Goal: Task Accomplishment & Management: Complete application form

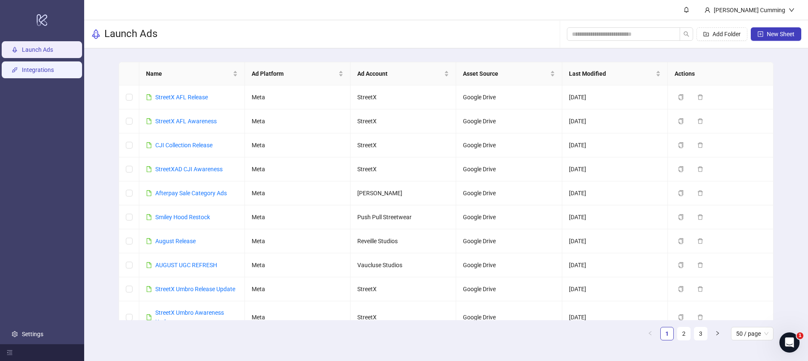
click at [43, 74] on link "Integrations" at bounding box center [38, 70] width 32 height 7
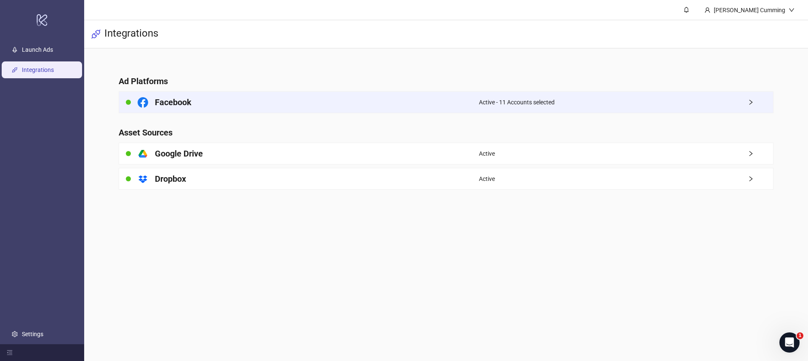
click at [559, 96] on div "Active - 11 Accounts selected" at bounding box center [626, 102] width 294 height 21
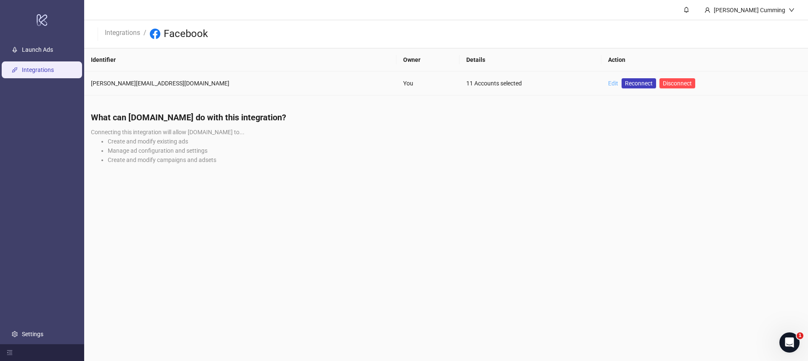
click at [608, 82] on link "Edit" at bounding box center [613, 83] width 10 height 7
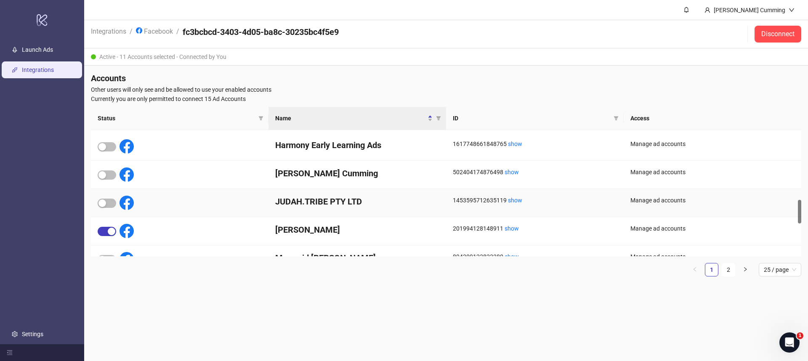
scroll to position [378, 0]
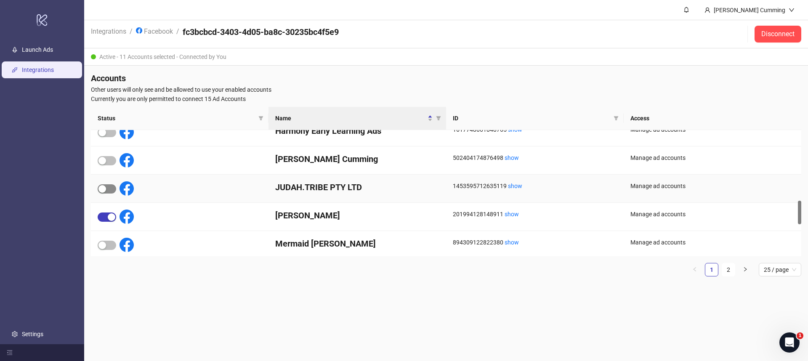
click at [107, 190] on span "button" at bounding box center [107, 188] width 19 height 9
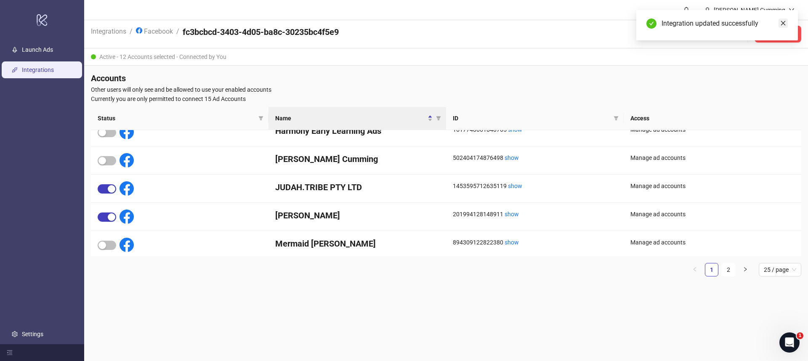
click at [780, 23] on icon "close" at bounding box center [783, 23] width 6 height 6
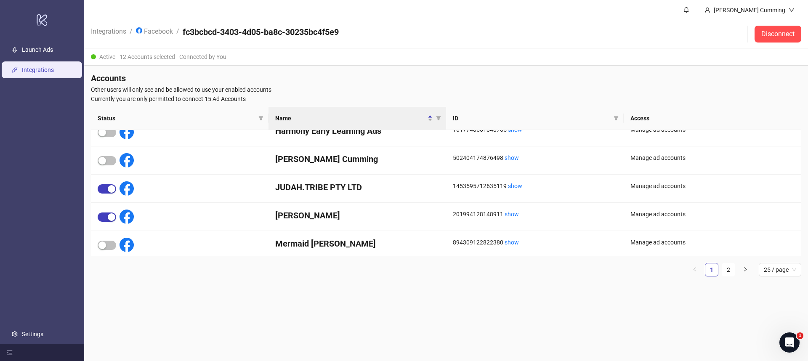
click at [75, 59] on ul "Launch Ads Integrations Settings" at bounding box center [42, 192] width 84 height 304
click at [53, 53] on link "Launch Ads" at bounding box center [37, 50] width 31 height 7
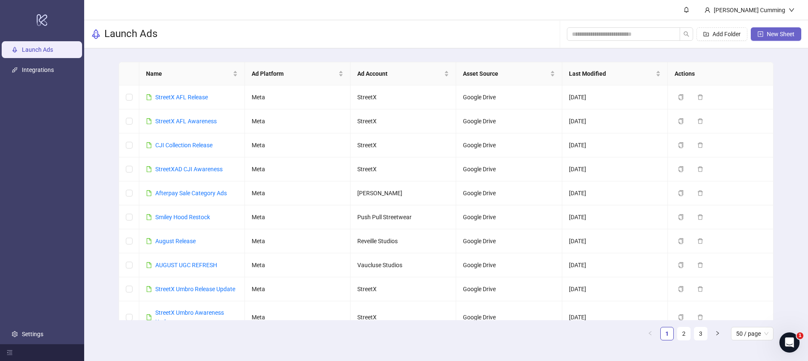
click at [778, 34] on span "New Sheet" at bounding box center [780, 34] width 28 height 7
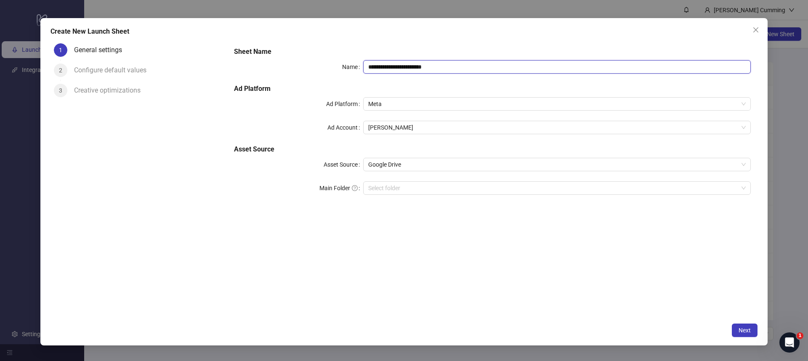
click at [444, 65] on input "**********" at bounding box center [556, 66] width 387 height 13
click at [437, 127] on span "[PERSON_NAME]" at bounding box center [556, 127] width 377 height 13
type input "*********"
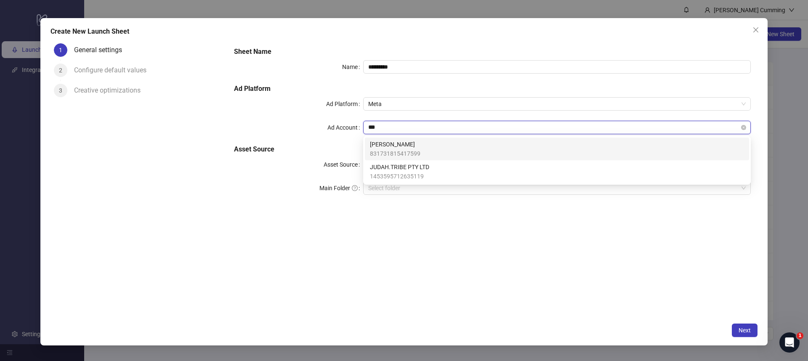
type input "****"
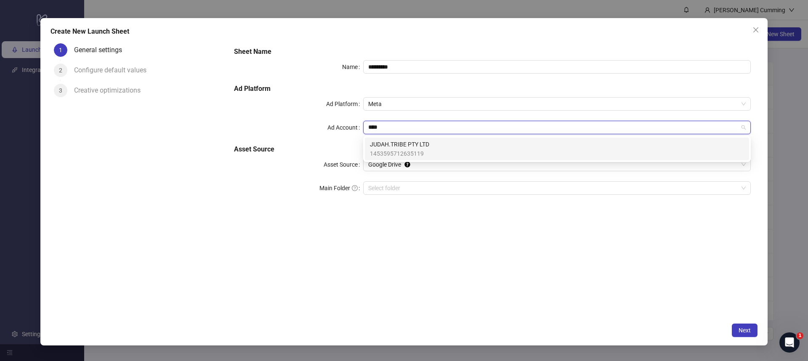
click at [437, 143] on div "JUDAH.TRIBE PTY LTD 1453595712635119" at bounding box center [557, 149] width 374 height 19
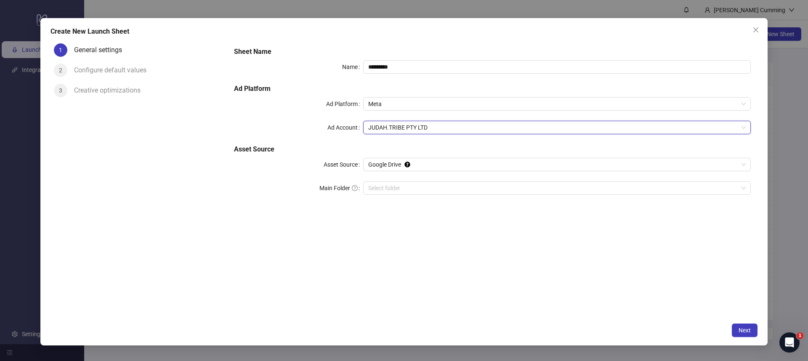
click at [516, 268] on div "Sheet Name Name ********* Ad Platform Ad Platform Meta Ad Account JUDAH.TRIBE P…" at bounding box center [492, 179] width 530 height 278
click at [744, 329] on span "Next" at bounding box center [744, 330] width 12 height 7
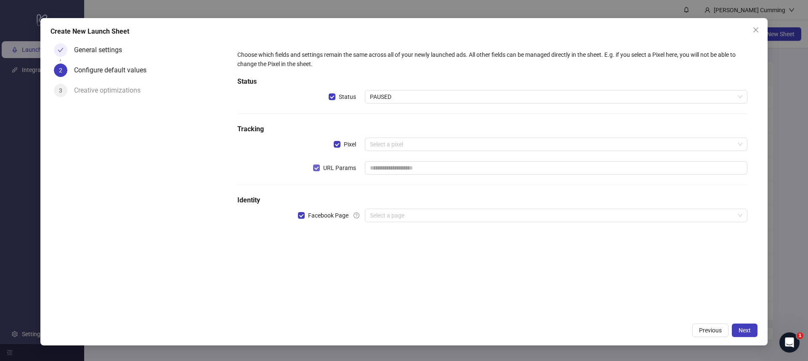
click at [333, 168] on span "URL Params" at bounding box center [340, 167] width 40 height 9
click at [397, 140] on input "search" at bounding box center [552, 144] width 365 height 13
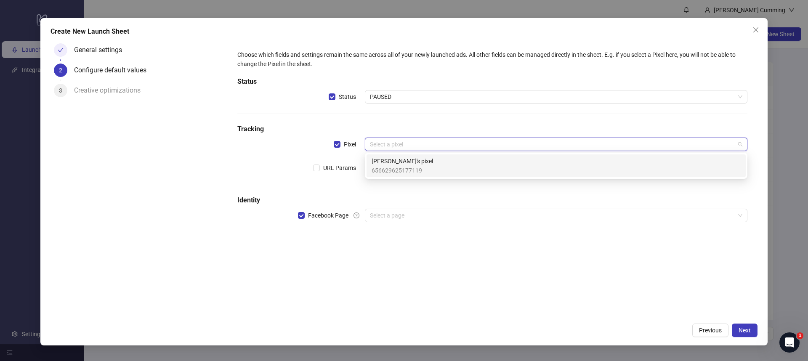
click at [401, 163] on span "[PERSON_NAME]'s pixel" at bounding box center [401, 160] width 61 height 9
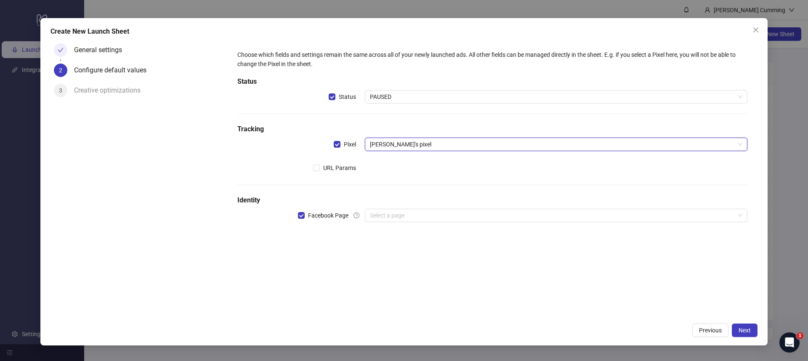
click at [390, 207] on div "Choose which fields and settings remain the same across all of your newly launc…" at bounding box center [492, 141] width 517 height 189
click at [392, 213] on input "search" at bounding box center [552, 215] width 365 height 13
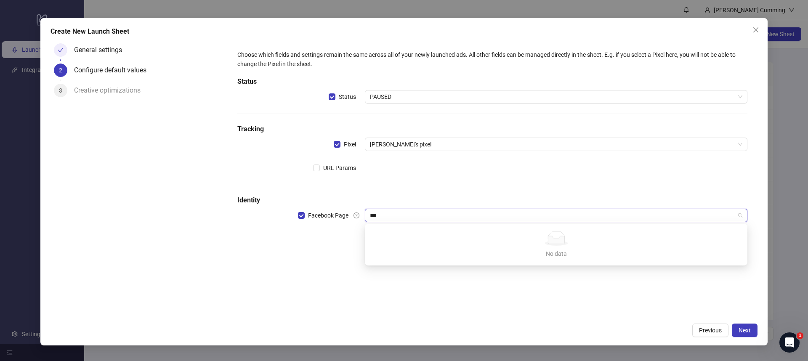
type input "***"
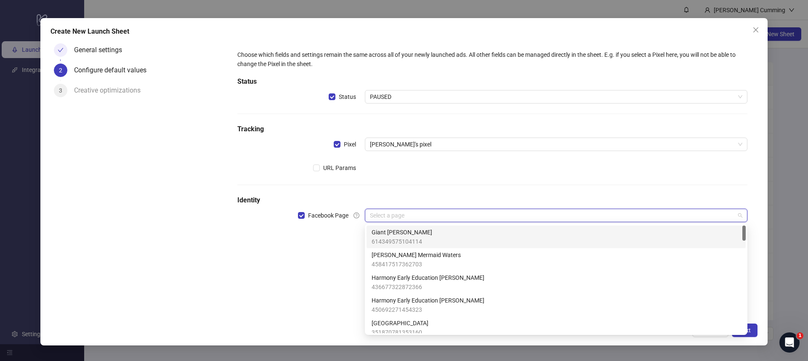
click at [458, 210] on input "search" at bounding box center [552, 215] width 365 height 13
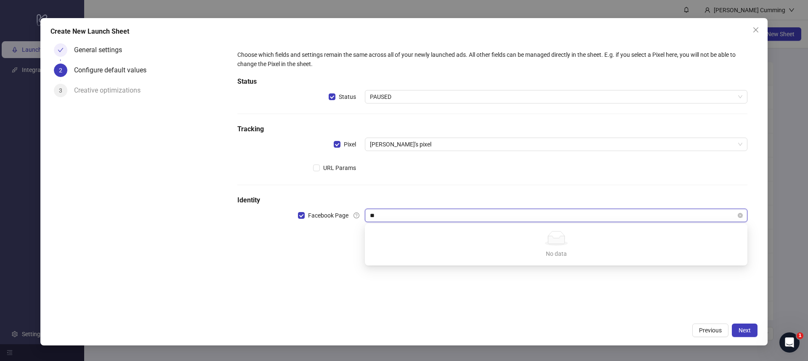
type input "*"
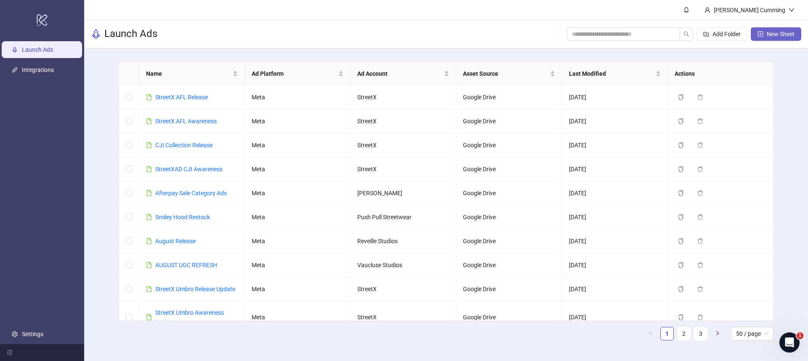
click at [779, 37] on span "New Sheet" at bounding box center [780, 34] width 28 height 7
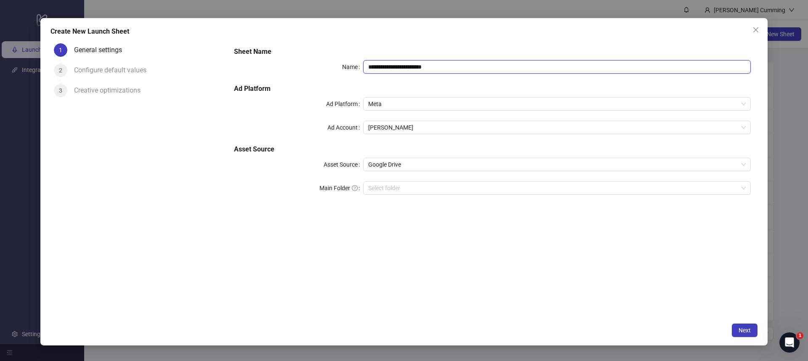
click at [452, 67] on input "**********" at bounding box center [556, 66] width 387 height 13
click at [422, 127] on span "[PERSON_NAME]" at bounding box center [556, 127] width 377 height 13
type input "*********"
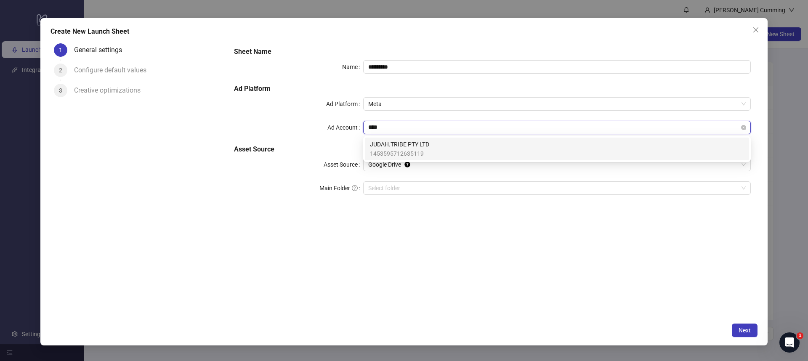
type input "*****"
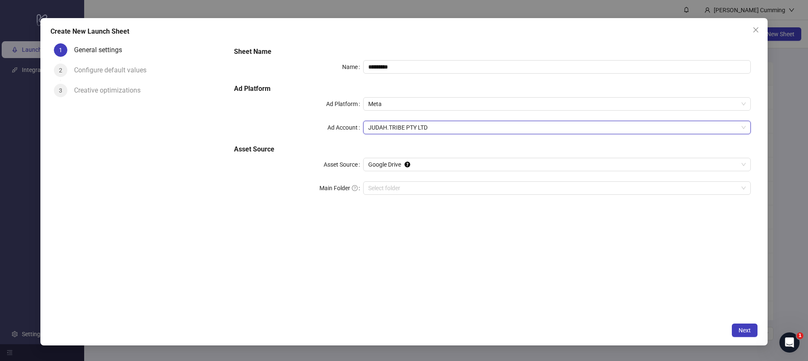
click at [459, 239] on div "Sheet Name Name ********* Ad Platform Ad Platform Meta Ad Account JUDAH.TRIBE P…" at bounding box center [492, 179] width 530 height 278
click at [748, 327] on span "Next" at bounding box center [744, 330] width 12 height 7
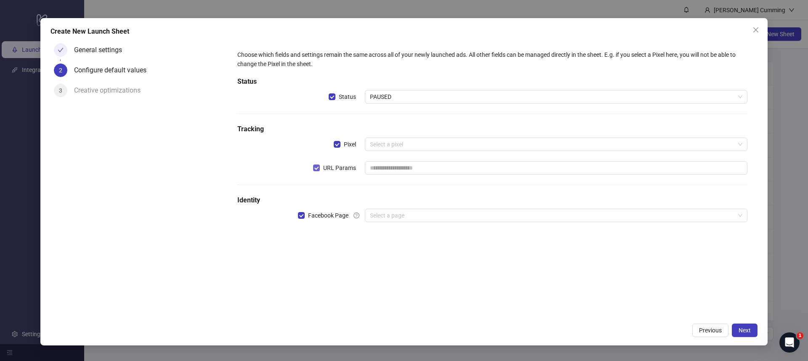
click at [347, 168] on span "URL Params" at bounding box center [340, 167] width 40 height 9
click at [405, 141] on input "search" at bounding box center [552, 144] width 365 height 13
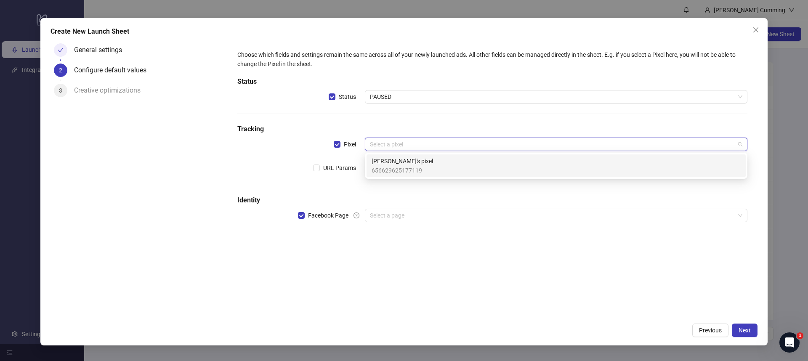
click at [401, 162] on span "[PERSON_NAME]'s pixel" at bounding box center [401, 160] width 61 height 9
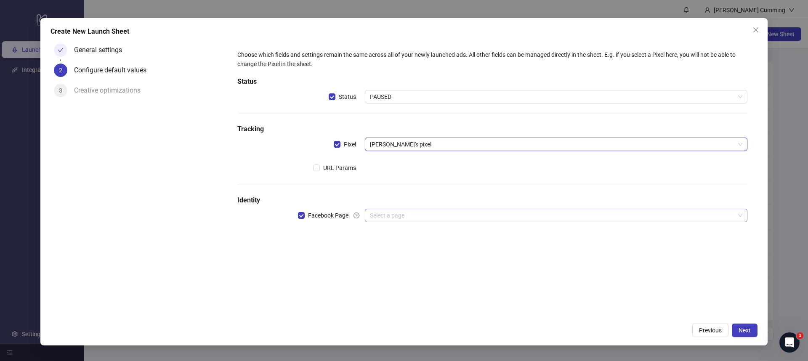
click at [388, 211] on input "search" at bounding box center [552, 215] width 365 height 13
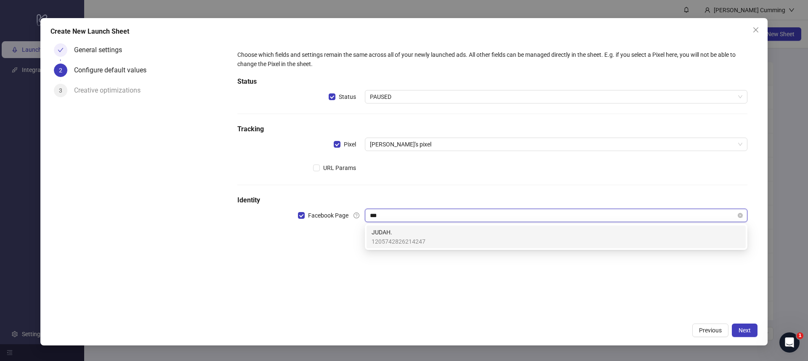
type input "****"
click at [402, 231] on span "JUDAH." at bounding box center [398, 232] width 54 height 9
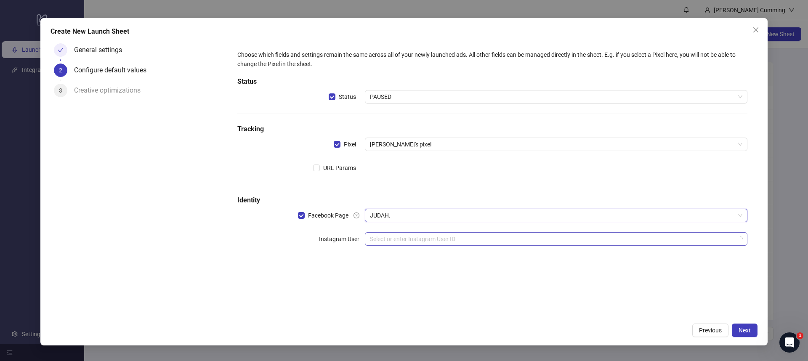
click at [403, 239] on input "search" at bounding box center [552, 239] width 365 height 13
type input "****"
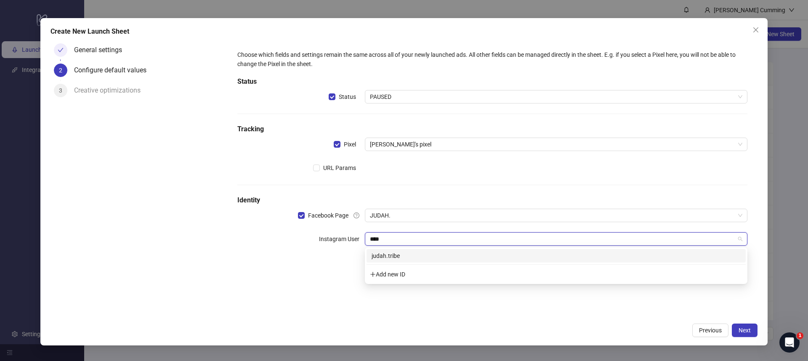
click at [402, 255] on div "judah.tribe" at bounding box center [555, 255] width 369 height 9
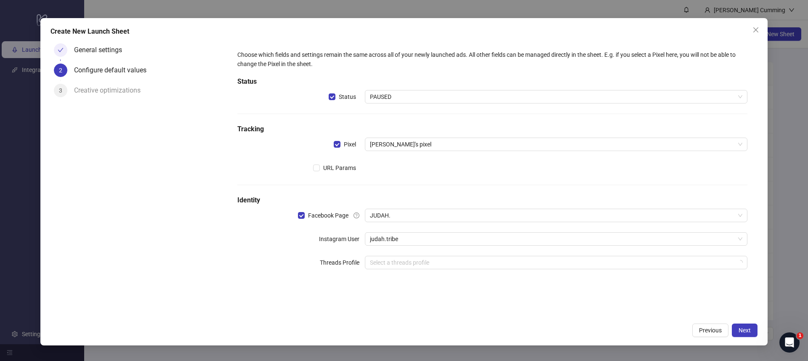
click at [459, 307] on div "Choose which fields and settings remain the same across all of your newly launc…" at bounding box center [492, 179] width 530 height 278
click at [742, 328] on span "Next" at bounding box center [744, 330] width 12 height 7
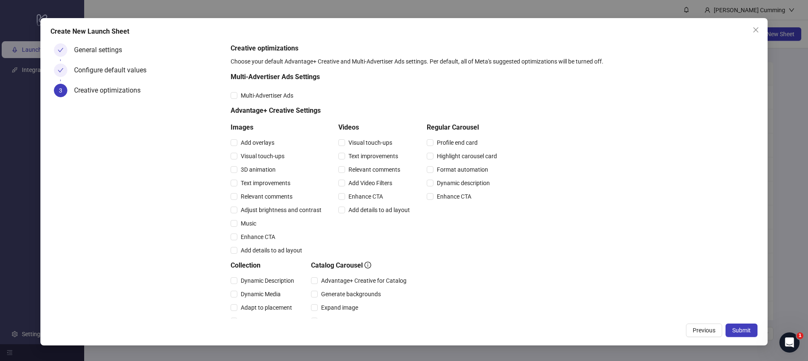
scroll to position [97, 0]
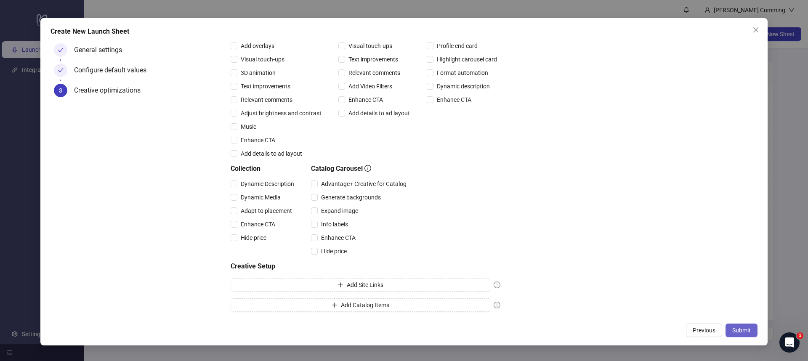
click at [750, 331] on span "Submit" at bounding box center [741, 330] width 19 height 7
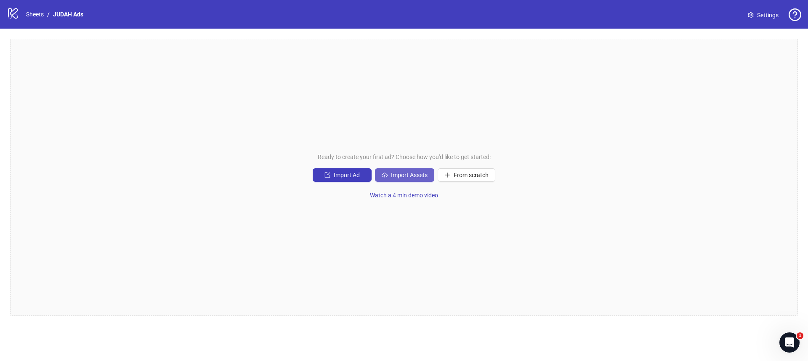
click at [400, 176] on span "Import Assets" at bounding box center [409, 175] width 37 height 7
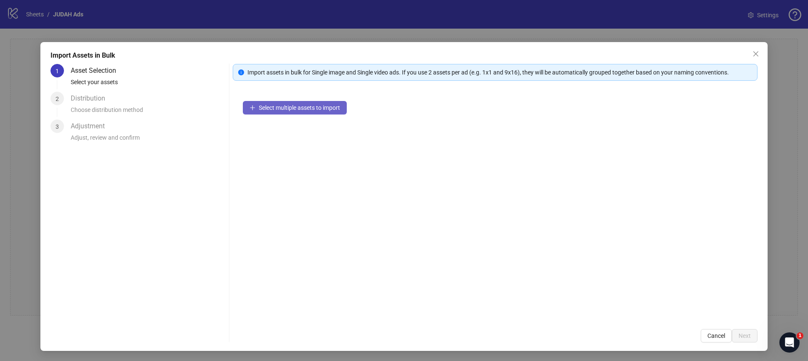
click at [312, 111] on span "Select multiple assets to import" at bounding box center [299, 107] width 81 height 7
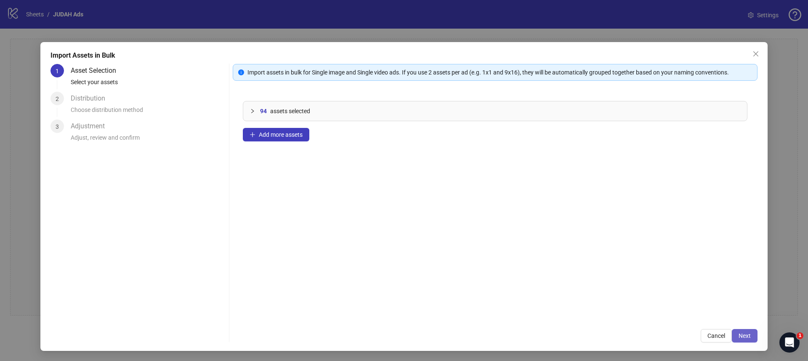
click at [750, 332] on span "Next" at bounding box center [744, 335] width 12 height 7
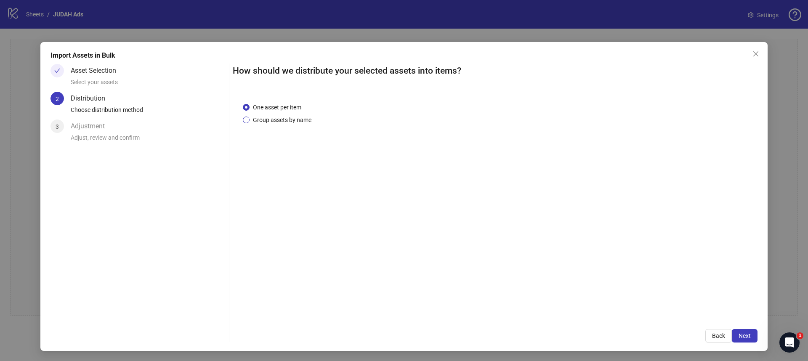
click at [267, 117] on span "Group assets by name" at bounding box center [281, 119] width 65 height 9
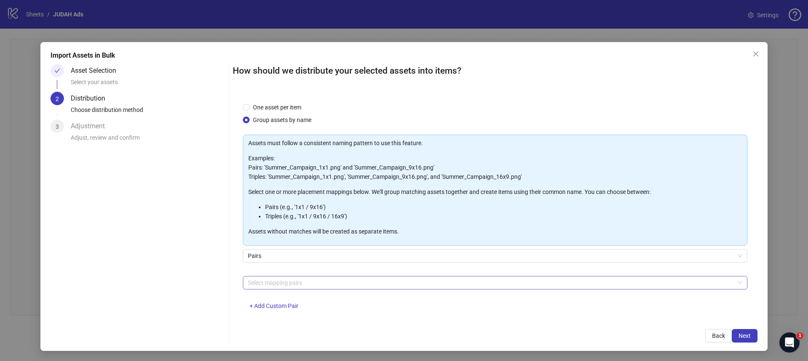
click at [288, 278] on div at bounding box center [490, 283] width 492 height 12
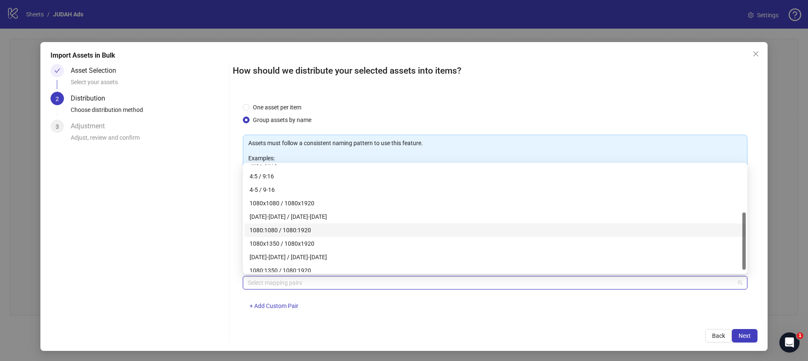
scroll to position [94, 0]
click at [299, 236] on div "1080x1350 / 1080x1920" at bounding box center [494, 238] width 491 height 9
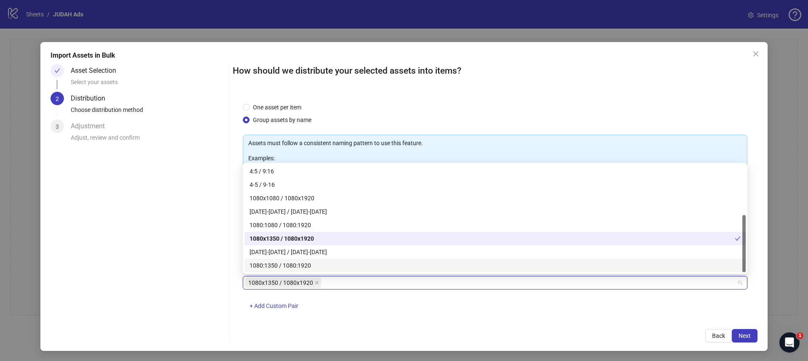
click at [335, 299] on div "1080x1350 / 1080x1920 + Add Custom Pair" at bounding box center [495, 298] width 504 height 44
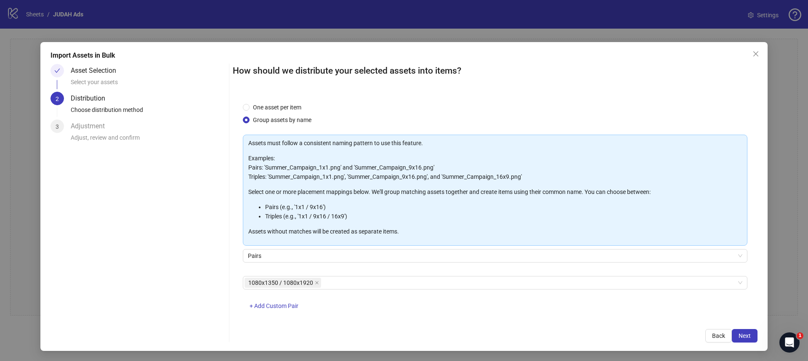
click at [354, 320] on div "How should we distribute your selected assets into items? One asset per item Gr…" at bounding box center [495, 203] width 525 height 278
click at [755, 334] on button "Next" at bounding box center [745, 335] width 26 height 13
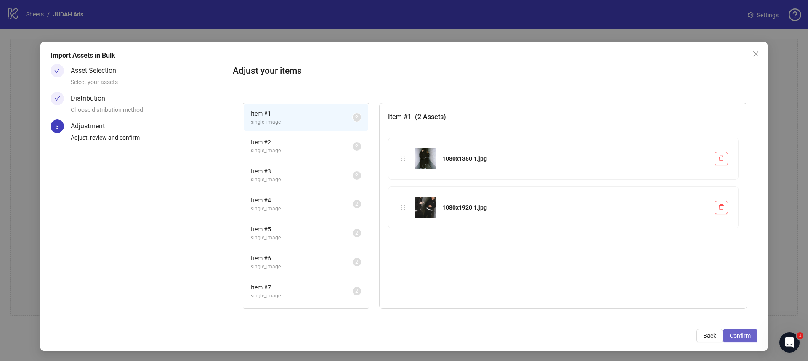
click at [741, 334] on span "Confirm" at bounding box center [739, 335] width 21 height 7
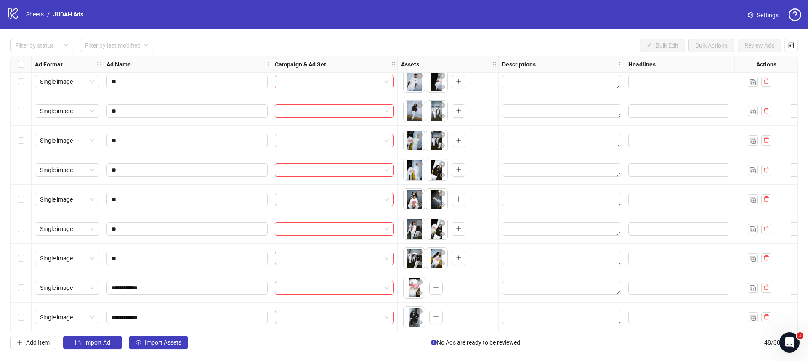
scroll to position [1158, 0]
click at [27, 286] on div "Select row 47" at bounding box center [21, 287] width 21 height 29
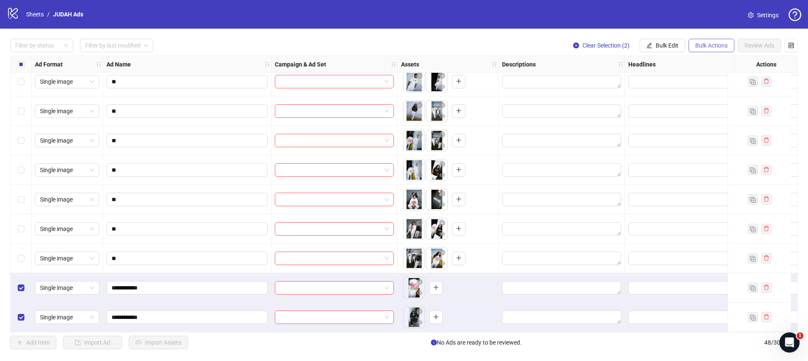
click at [702, 46] on span "Bulk Actions" at bounding box center [711, 45] width 32 height 7
click at [702, 65] on span "Delete" at bounding box center [723, 62] width 58 height 9
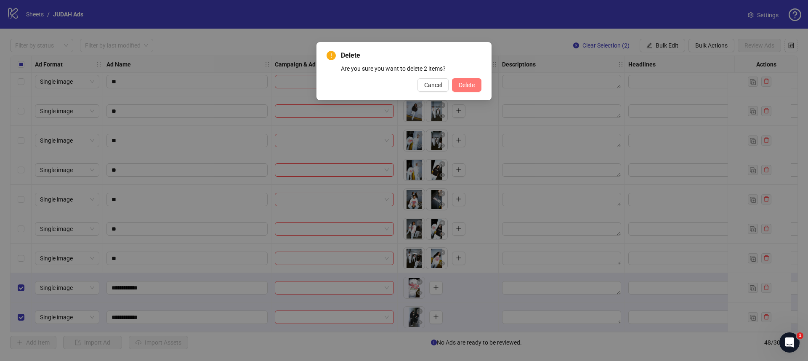
click at [463, 85] on span "Delete" at bounding box center [467, 85] width 16 height 7
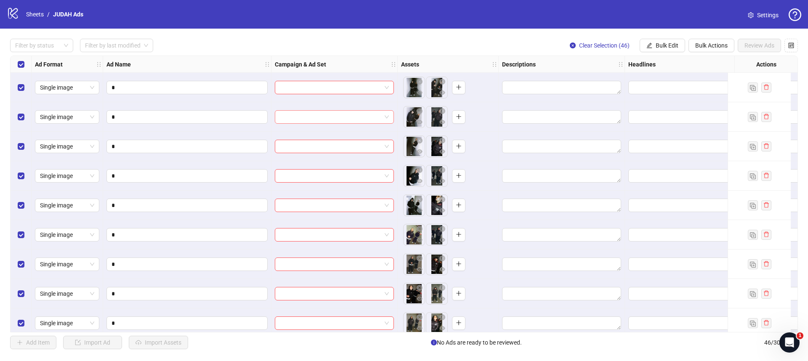
scroll to position [0, 0]
click at [652, 49] on button "Bulk Edit" at bounding box center [661, 45] width 45 height 13
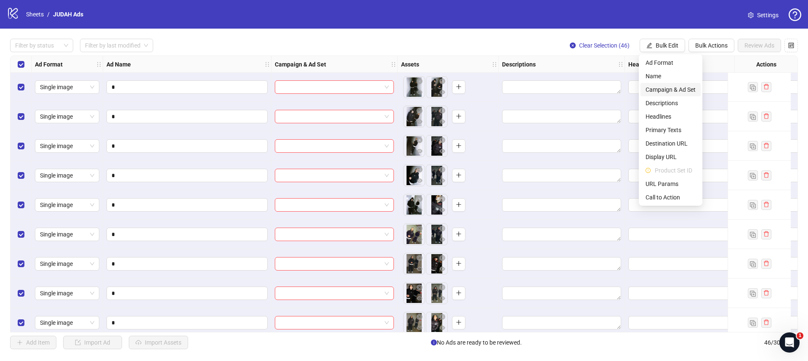
click at [656, 87] on span "Campaign & Ad Set" at bounding box center [670, 89] width 50 height 9
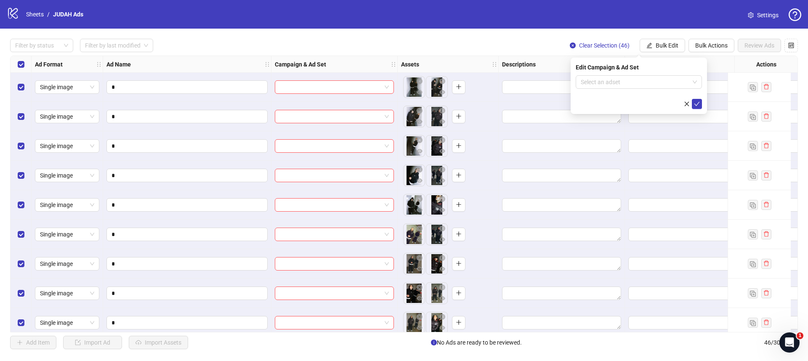
click at [638, 89] on form "Select an adset" at bounding box center [638, 92] width 126 height 34
click at [637, 80] on input "search" at bounding box center [634, 82] width 109 height 13
click at [529, 38] on div "Filter by status Filter by last modified Clear Selection (46) Bulk Edit Bulk Ac…" at bounding box center [404, 194] width 808 height 331
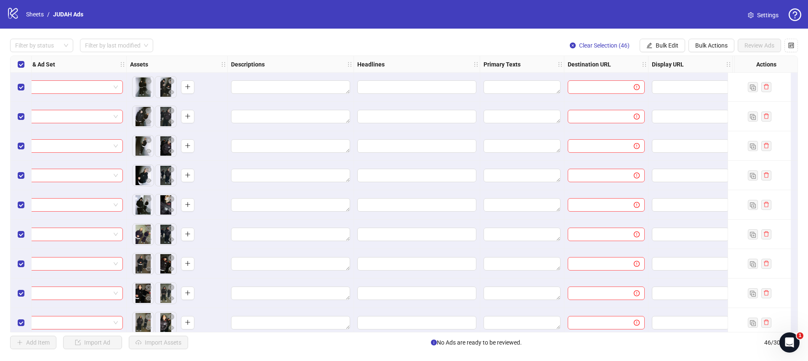
scroll to position [0, 281]
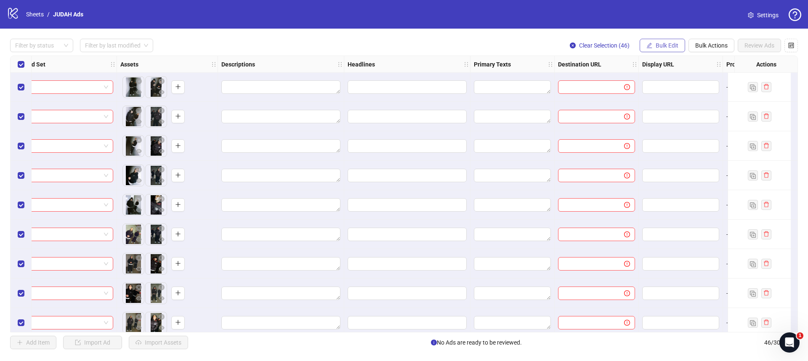
click at [663, 45] on span "Bulk Edit" at bounding box center [666, 45] width 23 height 7
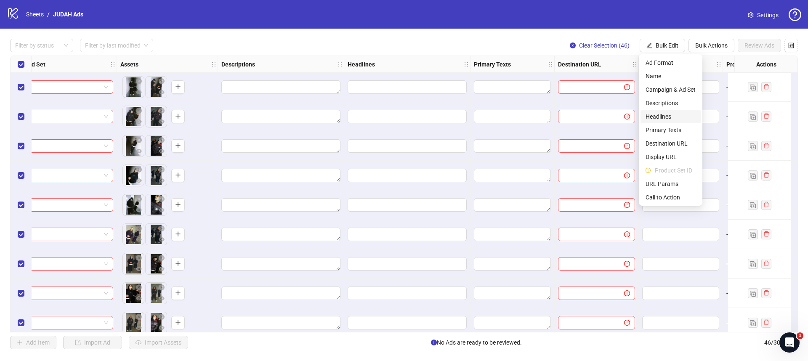
click at [662, 119] on span "Headlines" at bounding box center [670, 116] width 50 height 9
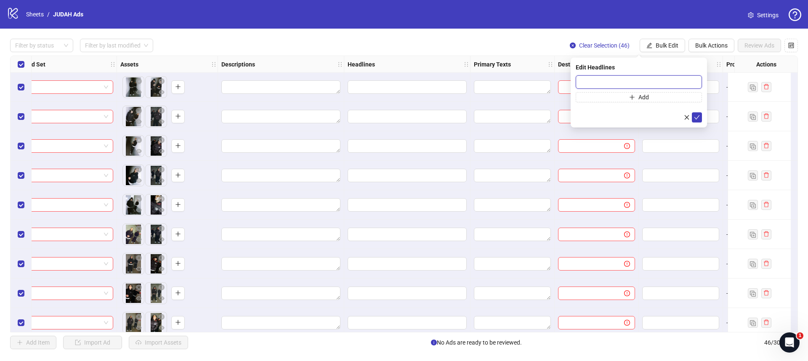
click at [611, 80] on input "text" at bounding box center [638, 81] width 126 height 13
paste input "**********"
type input "**********"
click at [697, 115] on icon "check" at bounding box center [697, 117] width 6 height 6
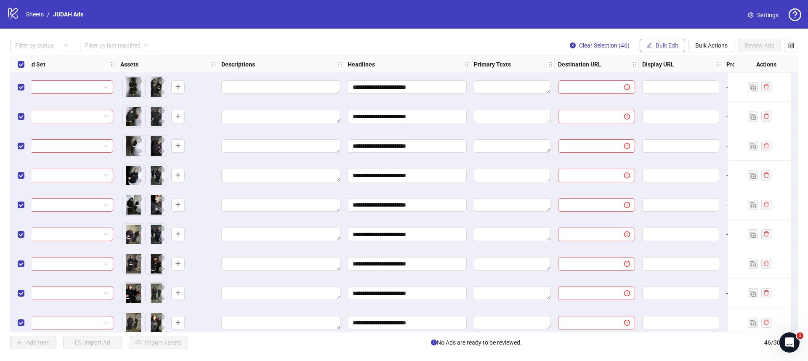
click at [644, 48] on button "Bulk Edit" at bounding box center [661, 45] width 45 height 13
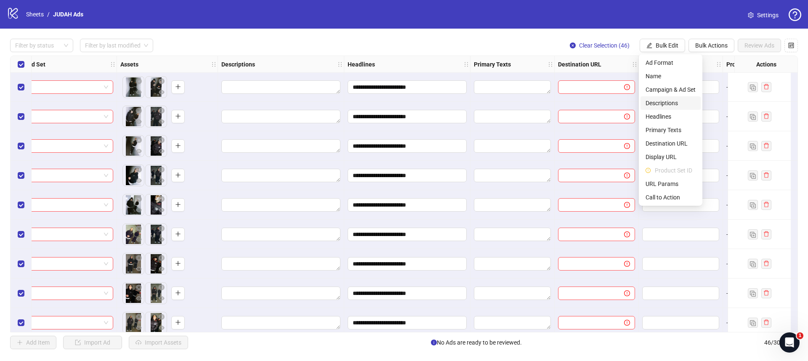
click at [657, 102] on span "Descriptions" at bounding box center [670, 102] width 50 height 9
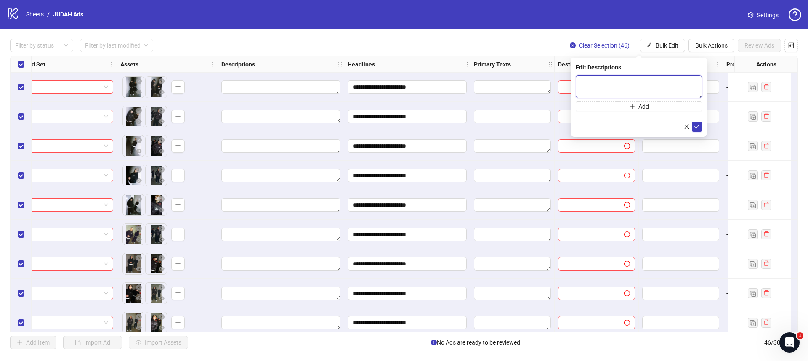
click at [615, 89] on textarea at bounding box center [638, 86] width 126 height 23
paste textarea "**********"
drag, startPoint x: 600, startPoint y: 82, endPoint x: 551, endPoint y: 77, distance: 48.6
click at [551, 77] on body "**********" at bounding box center [404, 180] width 808 height 361
click at [652, 84] on textarea "**********" at bounding box center [638, 86] width 126 height 23
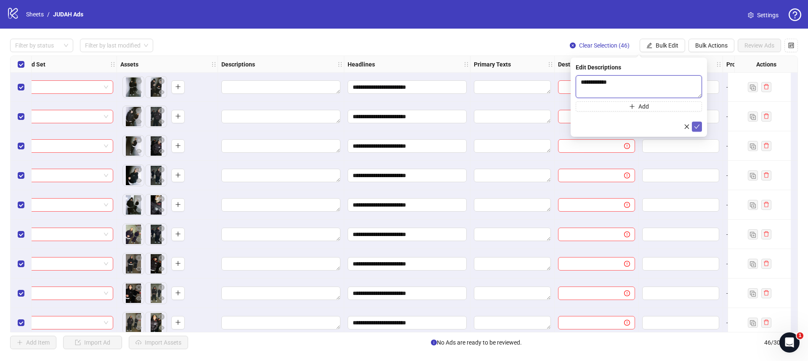
type textarea "**********"
click at [697, 127] on icon "check" at bounding box center [697, 127] width 6 height 6
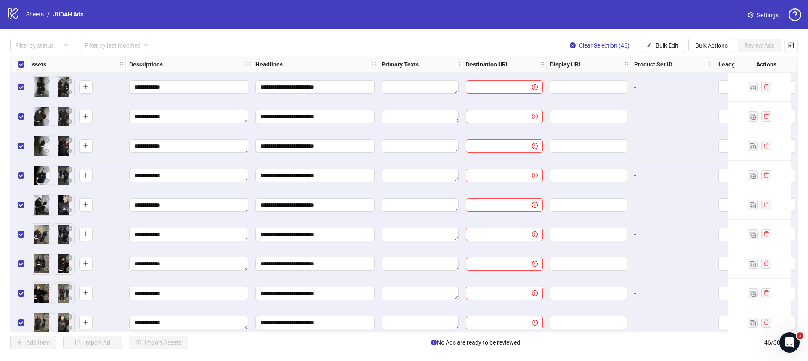
scroll to position [0, 373]
click at [662, 47] on span "Bulk Edit" at bounding box center [666, 45] width 23 height 7
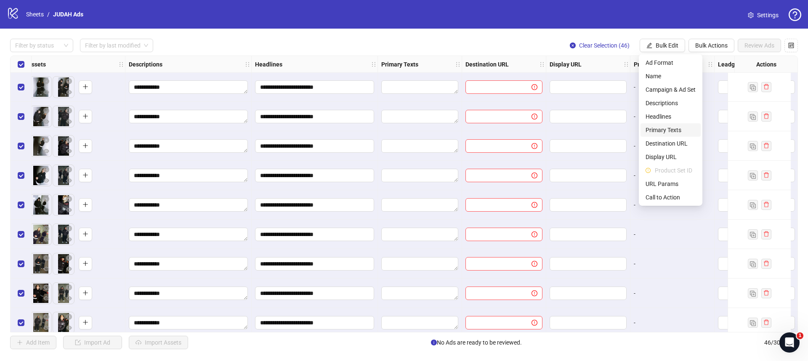
click at [658, 128] on span "Primary Texts" at bounding box center [670, 129] width 50 height 9
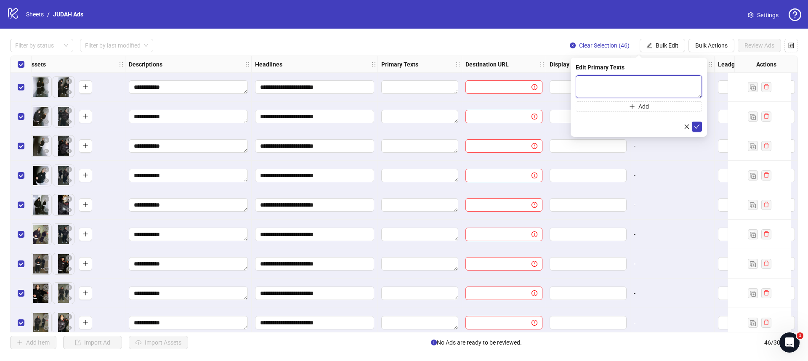
click at [598, 82] on textarea at bounding box center [638, 86] width 126 height 23
paste textarea "**********"
click at [651, 82] on textarea "**********" at bounding box center [638, 86] width 126 height 23
type textarea "**********"
click at [697, 128] on icon "check" at bounding box center [697, 127] width 6 height 6
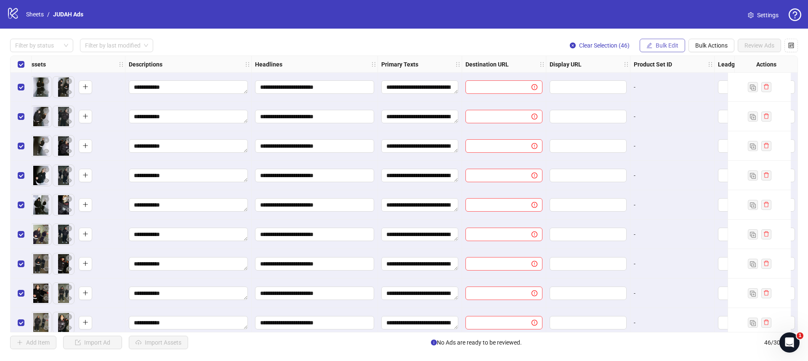
click at [651, 46] on button "Bulk Edit" at bounding box center [661, 45] width 45 height 13
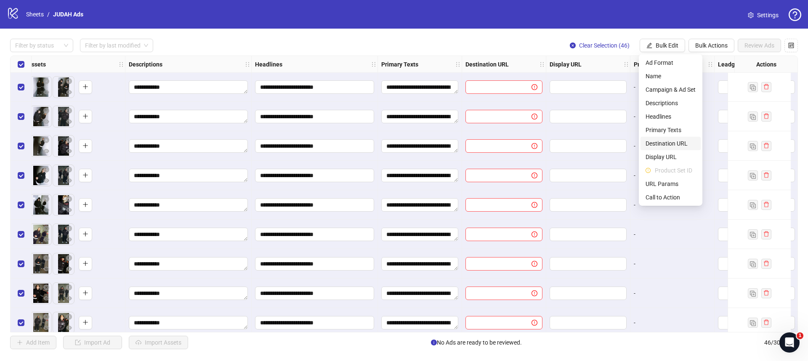
click at [670, 142] on span "Destination URL" at bounding box center [670, 143] width 50 height 9
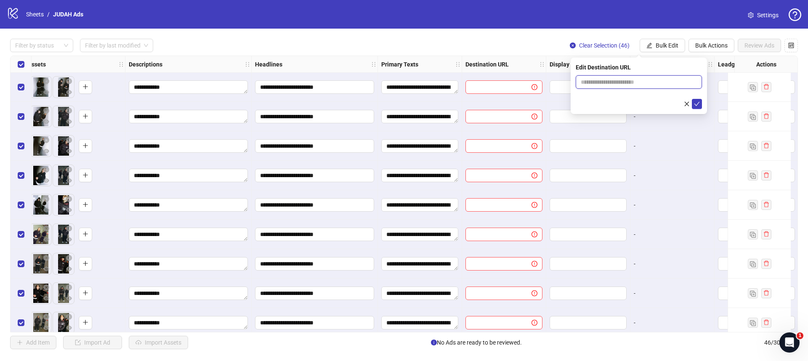
click at [613, 77] on input "text" at bounding box center [634, 81] width 109 height 9
paste input "**********"
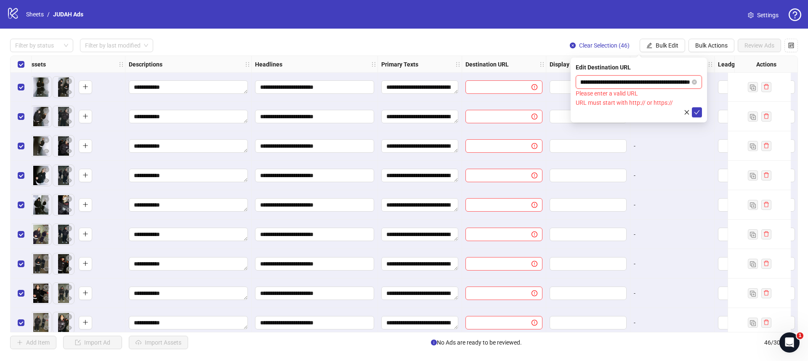
type input "**********"
click at [694, 80] on icon "close-circle" at bounding box center [694, 82] width 5 height 5
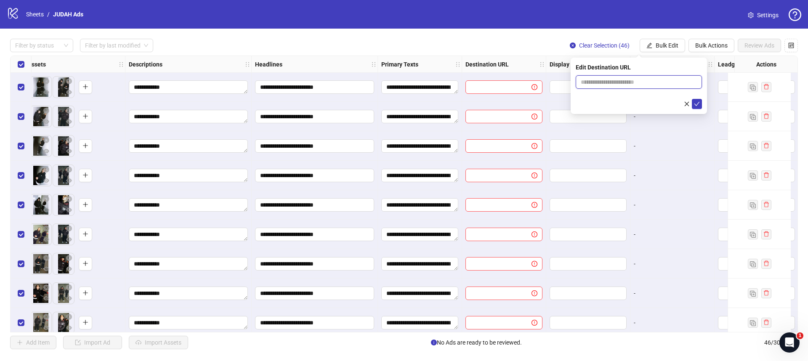
paste input "**********"
type input "**********"
click at [694, 101] on icon "check" at bounding box center [697, 104] width 6 height 6
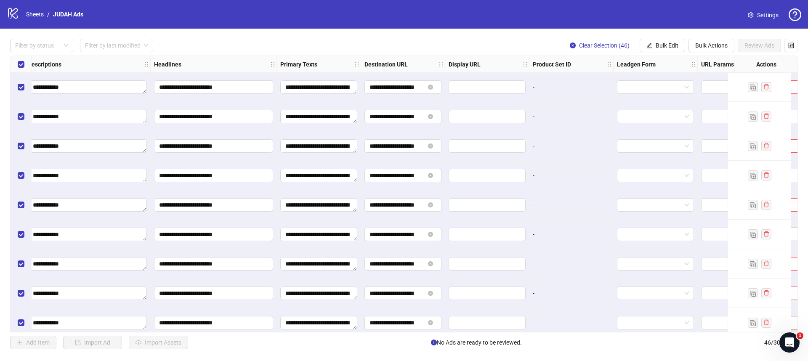
scroll to position [0, 475]
click at [657, 45] on span "Bulk Edit" at bounding box center [666, 45] width 23 height 7
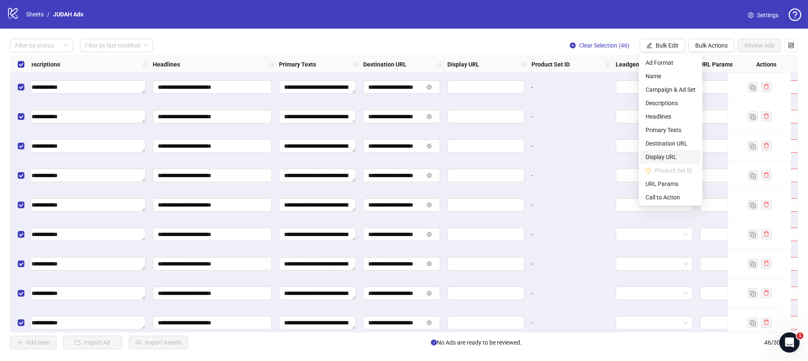
click at [655, 160] on span "Display URL" at bounding box center [670, 156] width 50 height 9
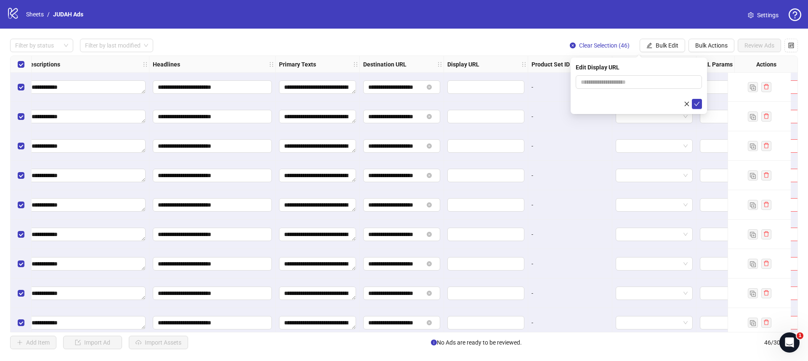
click at [612, 72] on div "Edit Display URL" at bounding box center [638, 86] width 136 height 56
click at [610, 79] on input "text" at bounding box center [638, 81] width 126 height 13
paste input "**********"
drag, startPoint x: 599, startPoint y: 83, endPoint x: 555, endPoint y: 80, distance: 44.3
click at [549, 80] on body "**********" at bounding box center [404, 180] width 808 height 361
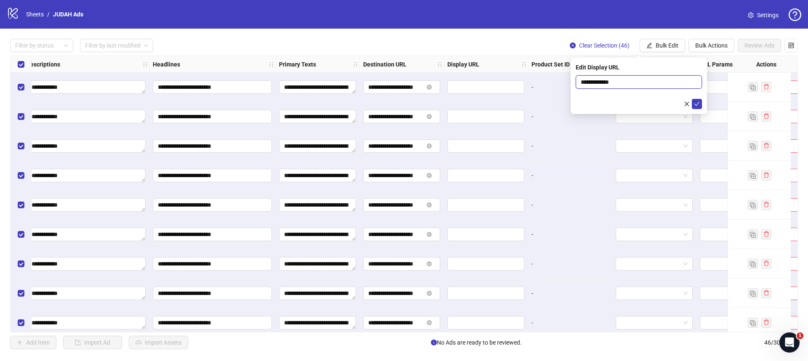
click at [640, 82] on input "**********" at bounding box center [638, 81] width 126 height 13
type input "**********"
click at [695, 102] on icon "check" at bounding box center [697, 104] width 6 height 6
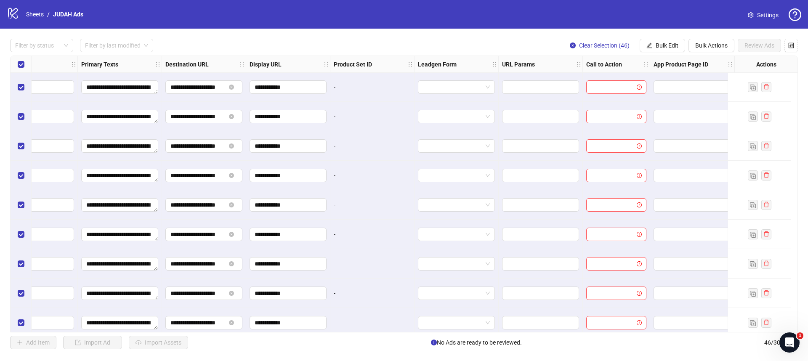
scroll to position [0, 680]
click at [673, 43] on span "Bulk Edit" at bounding box center [666, 45] width 23 height 7
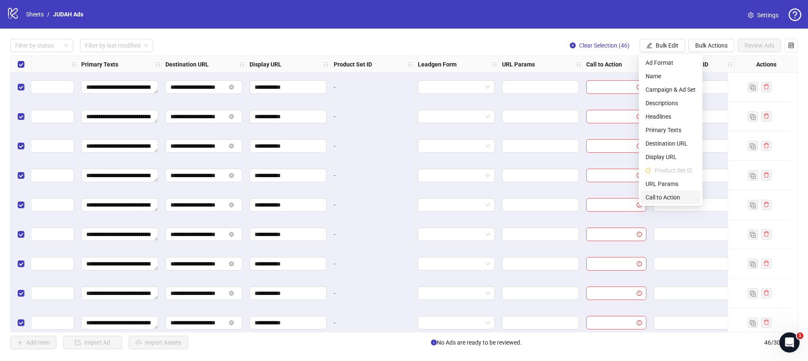
click at [653, 197] on span "Call to Action" at bounding box center [670, 197] width 50 height 9
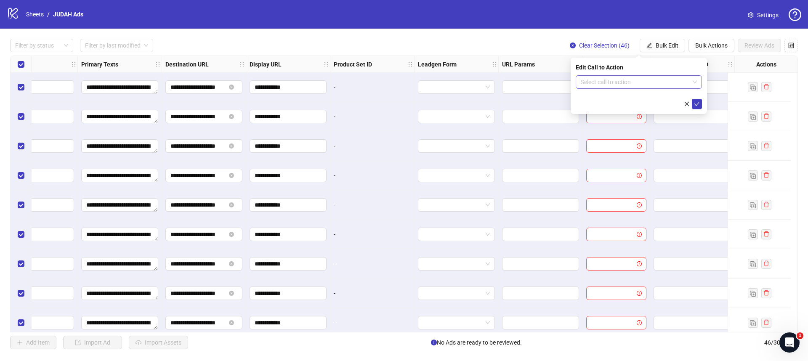
click at [629, 84] on input "search" at bounding box center [634, 82] width 109 height 13
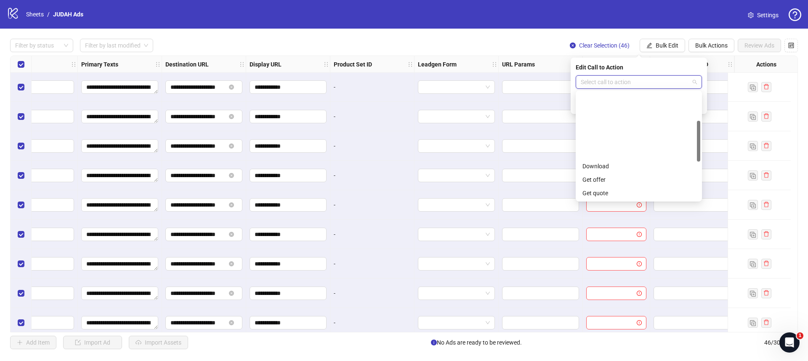
scroll to position [175, 0]
click at [614, 129] on div "Shop now" at bounding box center [638, 125] width 113 height 9
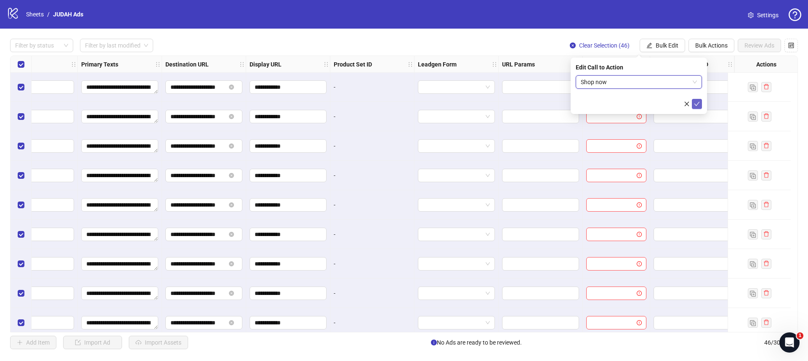
click at [697, 106] on icon "check" at bounding box center [697, 104] width 6 height 6
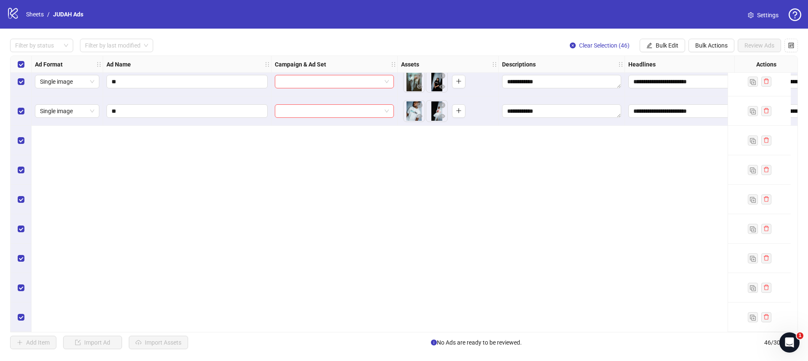
scroll to position [0, 0]
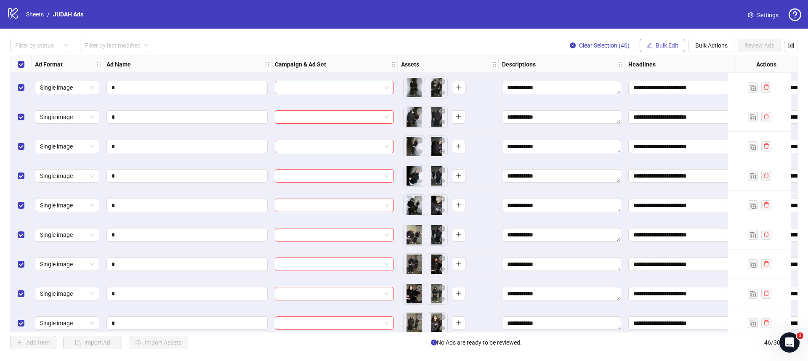
click at [653, 46] on button "Bulk Edit" at bounding box center [661, 45] width 45 height 13
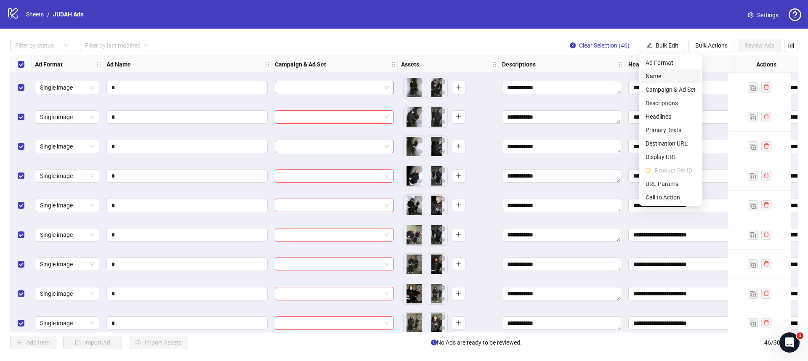
click at [657, 75] on span "Name" at bounding box center [670, 76] width 50 height 9
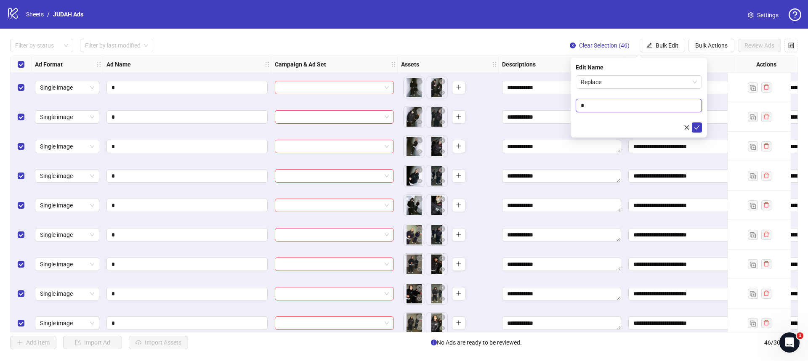
click at [599, 107] on input "*" at bounding box center [638, 105] width 126 height 13
drag, startPoint x: 599, startPoint y: 107, endPoint x: 623, endPoint y: 106, distance: 23.6
click at [599, 107] on input "*" at bounding box center [638, 105] width 126 height 13
paste input "**********"
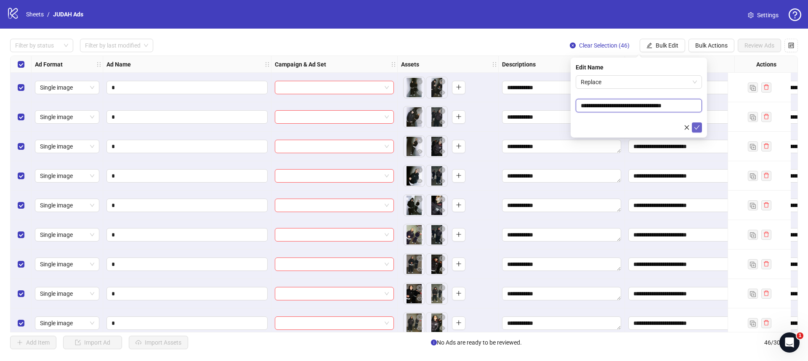
type input "**********"
click at [696, 126] on icon "check" at bounding box center [697, 128] width 6 height 6
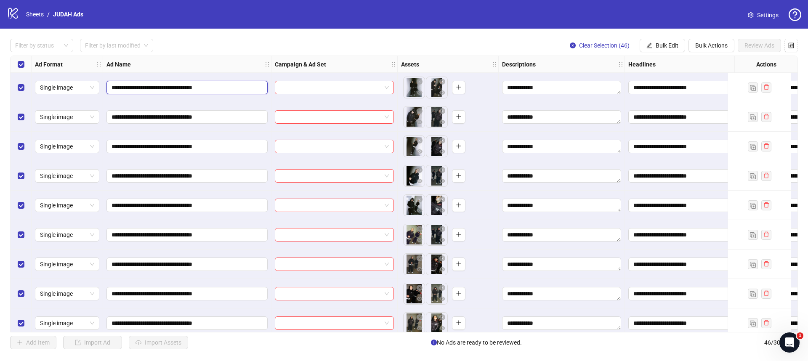
click at [193, 87] on input "**********" at bounding box center [185, 87] width 149 height 9
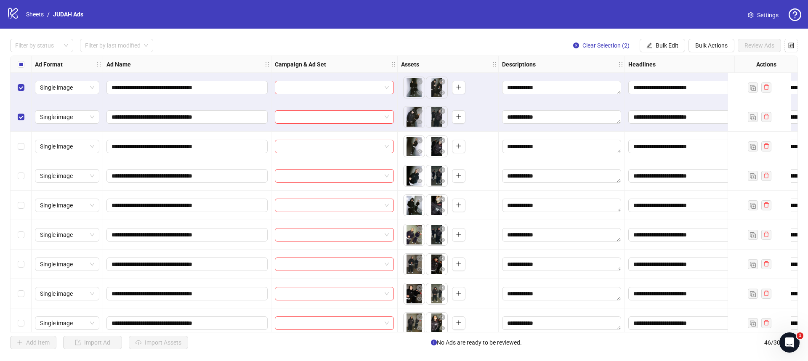
click at [23, 140] on div "Select row 3" at bounding box center [21, 146] width 21 height 29
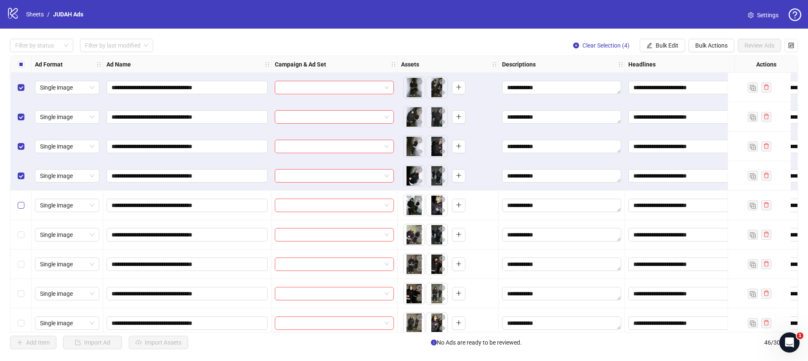
click at [21, 201] on label "Select row 5" at bounding box center [21, 205] width 7 height 9
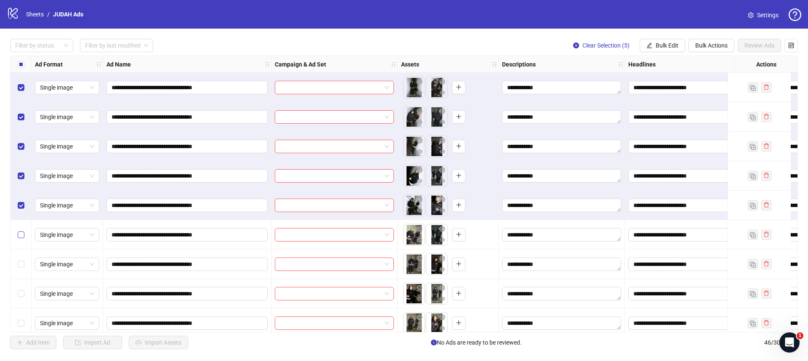
click at [21, 231] on label "Select row 6" at bounding box center [21, 234] width 7 height 9
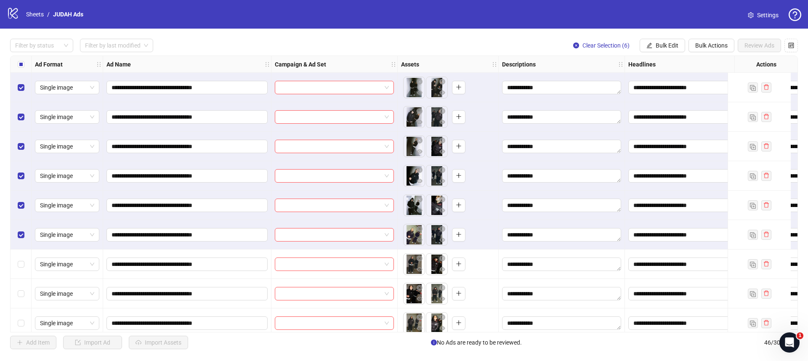
drag, startPoint x: 20, startPoint y: 258, endPoint x: 19, endPoint y: 271, distance: 13.0
click at [20, 258] on div "Select row 7" at bounding box center [21, 263] width 21 height 29
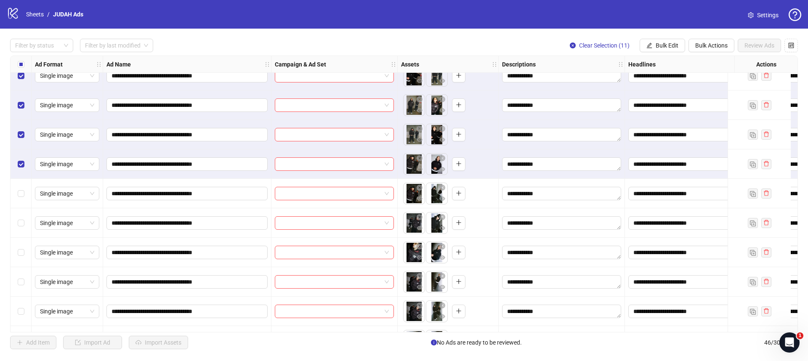
scroll to position [223, 0]
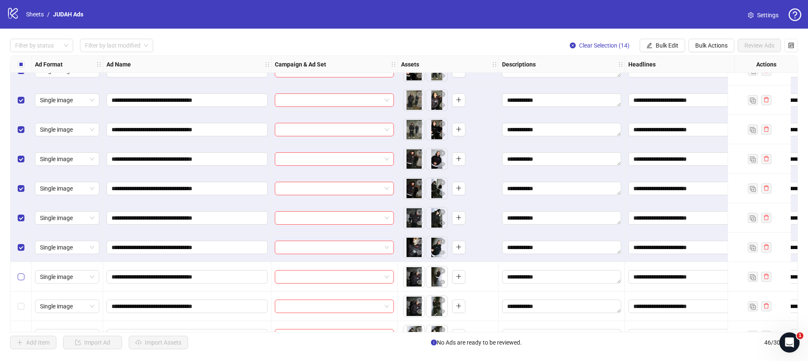
click at [19, 273] on label "Select row 15" at bounding box center [21, 276] width 7 height 9
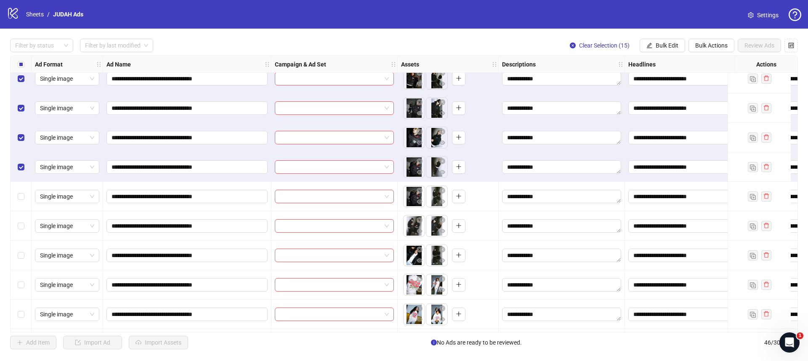
scroll to position [334, 0]
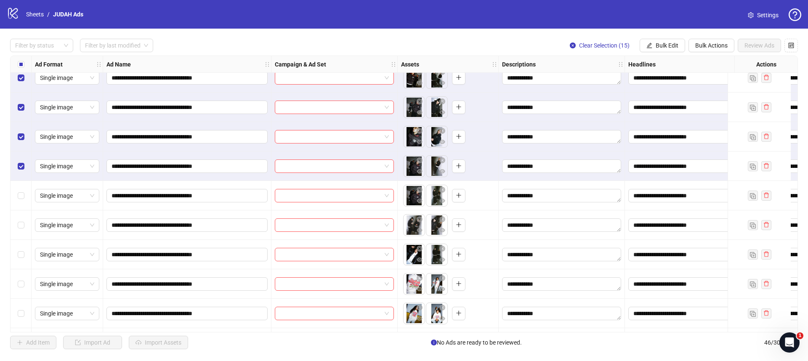
click at [17, 193] on div "Select row 16" at bounding box center [21, 195] width 21 height 29
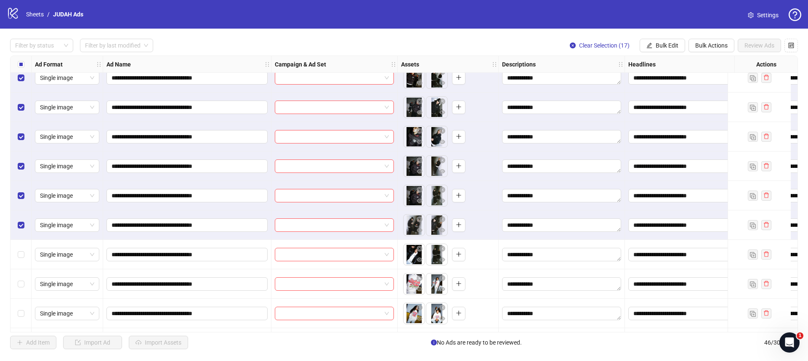
click at [19, 249] on div "Select row 18" at bounding box center [21, 254] width 21 height 29
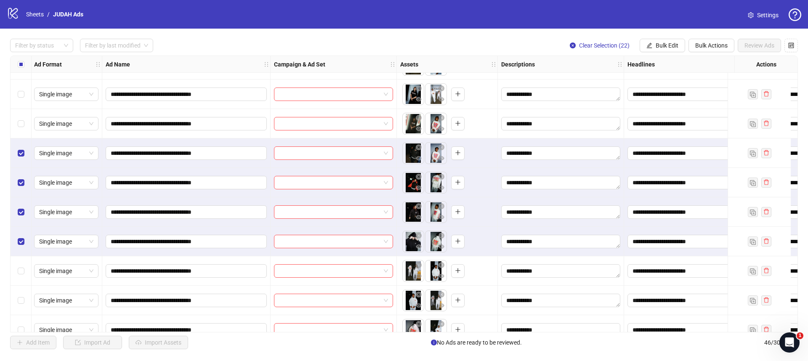
scroll to position [721, 1]
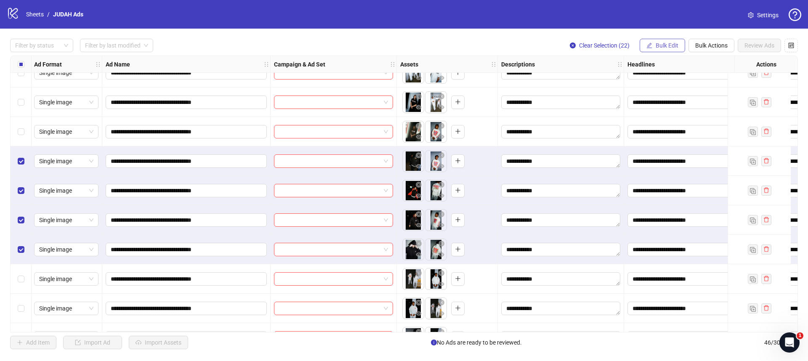
click at [651, 48] on span "button" at bounding box center [649, 45] width 6 height 7
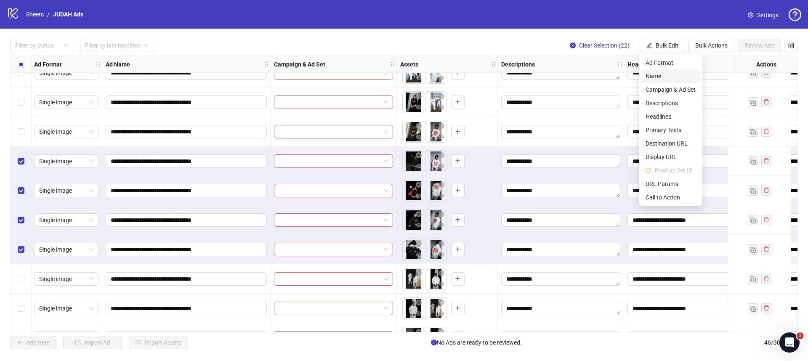
click at [652, 73] on span "Name" at bounding box center [670, 76] width 50 height 9
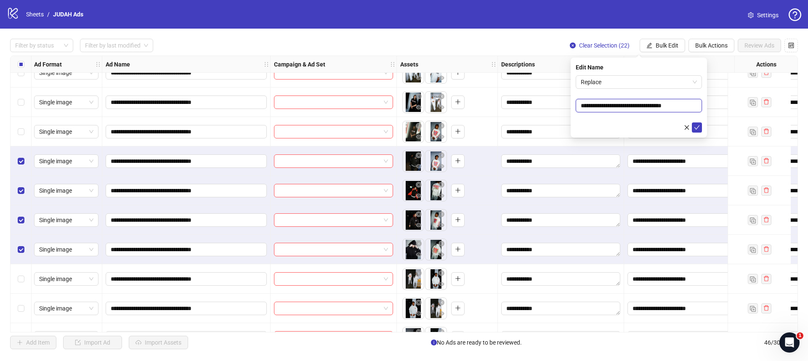
click at [662, 106] on input "**********" at bounding box center [638, 105] width 126 height 13
type input "**********"
click at [698, 126] on icon "check" at bounding box center [696, 127] width 5 height 4
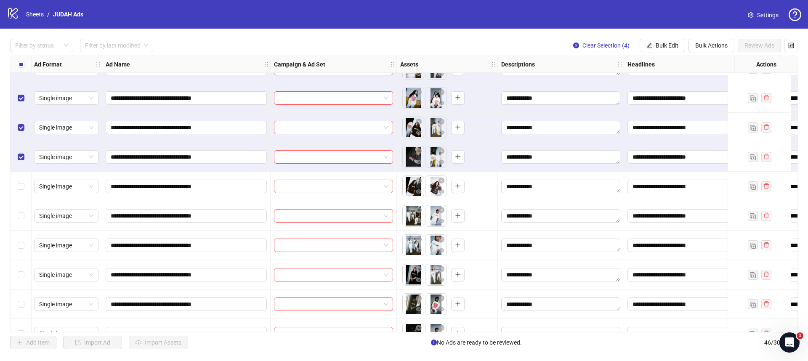
scroll to position [552, 1]
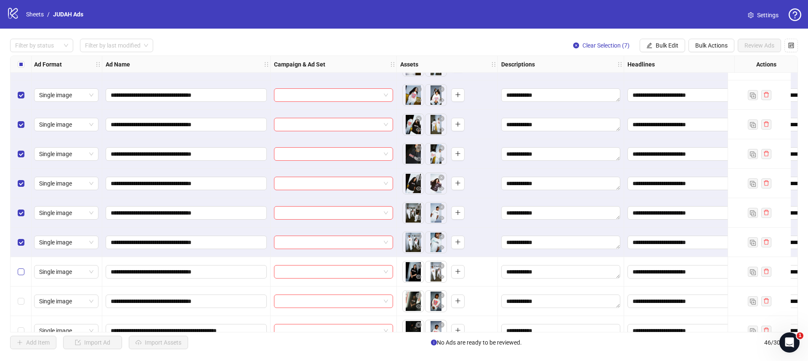
click at [19, 267] on label "Select row 26" at bounding box center [21, 271] width 7 height 9
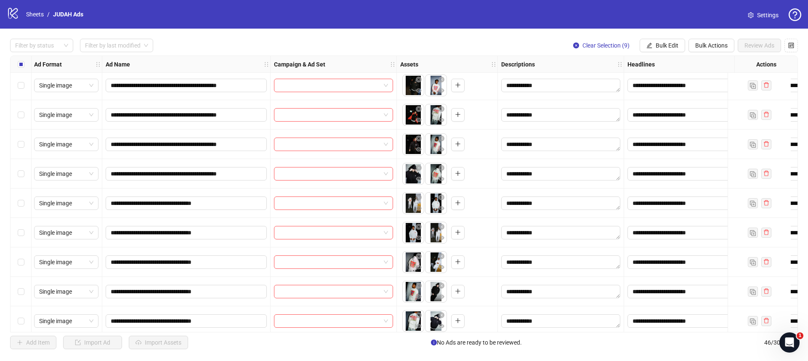
scroll to position [808, 1]
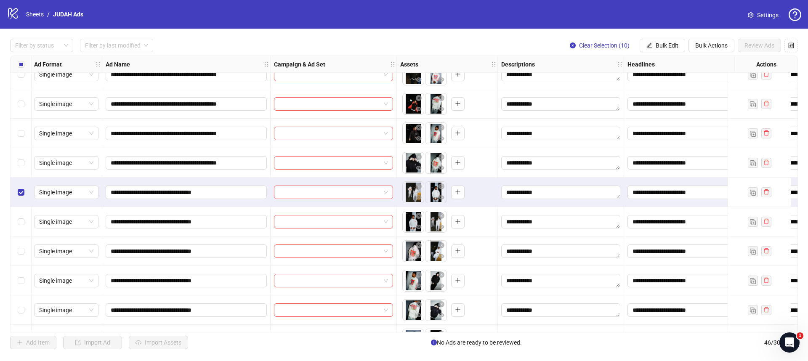
click at [26, 223] on div "Select row 33" at bounding box center [21, 221] width 21 height 29
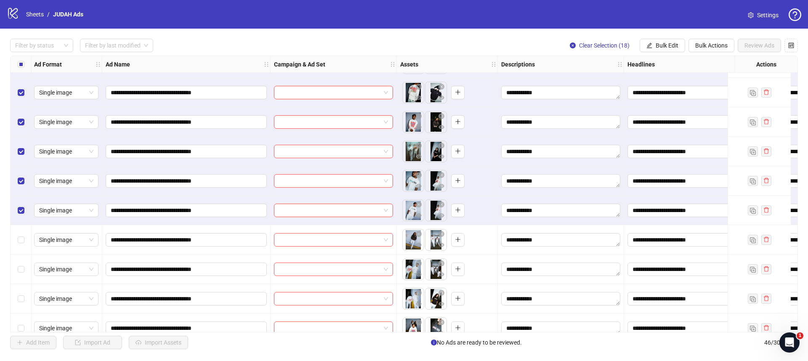
scroll to position [1059, 1]
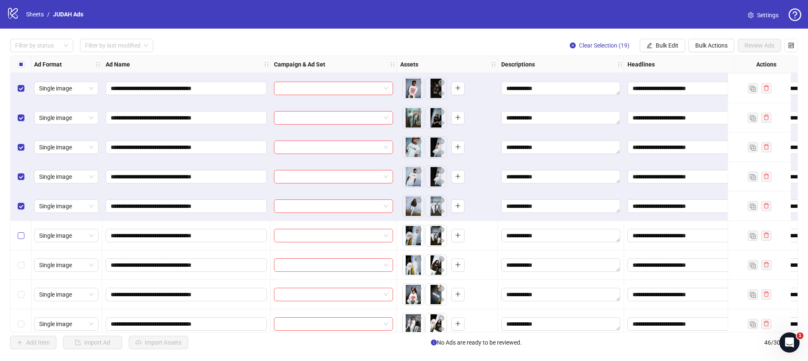
drag, startPoint x: 21, startPoint y: 231, endPoint x: 21, endPoint y: 242, distance: 10.9
click at [21, 231] on label "Select row 42" at bounding box center [21, 235] width 7 height 9
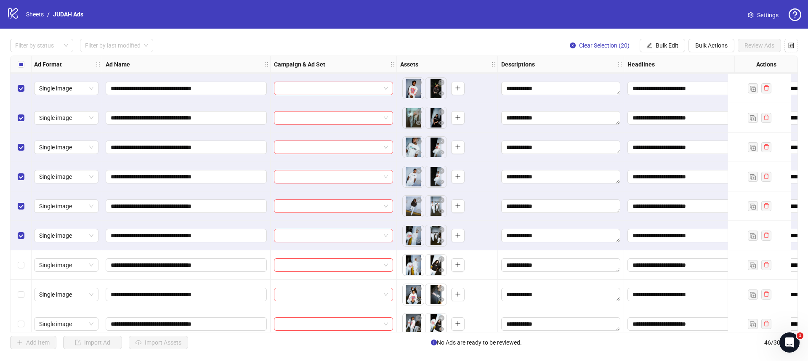
click at [21, 258] on div "Select row 43" at bounding box center [21, 264] width 21 height 29
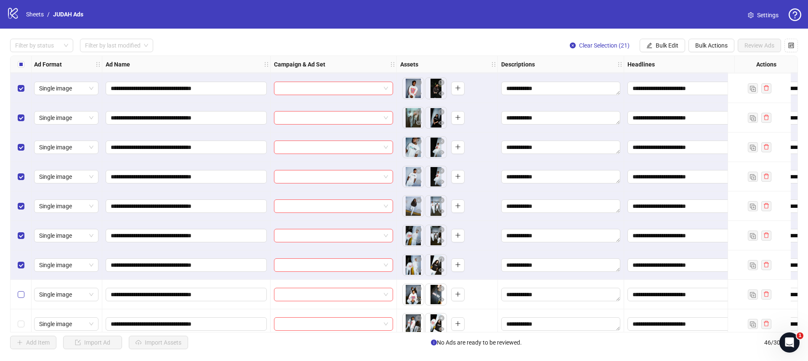
click at [20, 290] on label "Select row 44" at bounding box center [21, 294] width 7 height 9
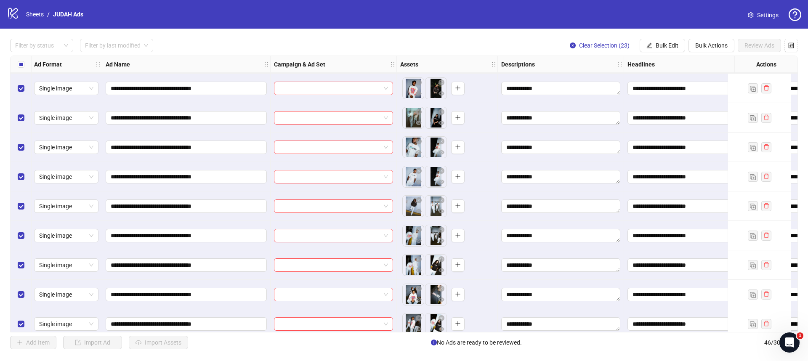
scroll to position [1099, 1]
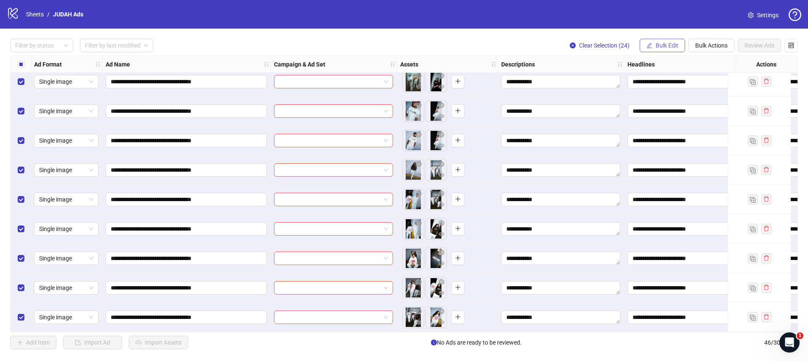
click at [665, 44] on span "Bulk Edit" at bounding box center [666, 45] width 23 height 7
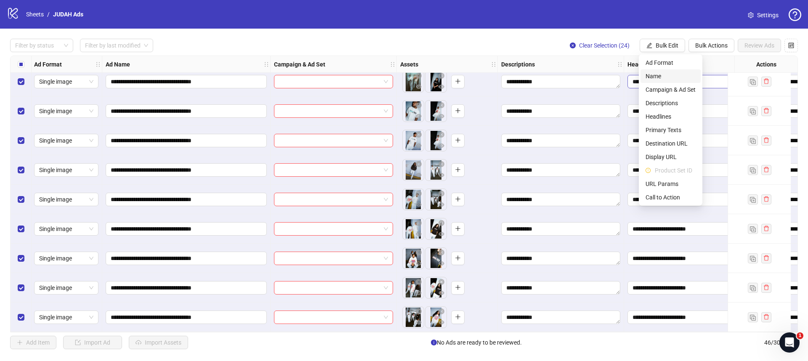
click at [667, 77] on span "Name" at bounding box center [670, 76] width 50 height 9
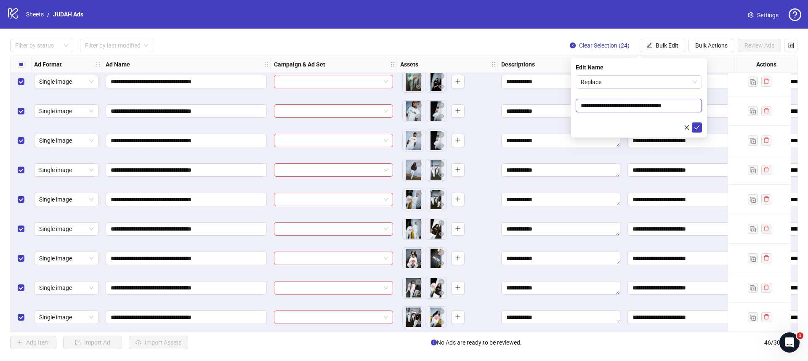
click at [663, 104] on input "**********" at bounding box center [638, 105] width 126 height 13
type input "**********"
click at [695, 126] on icon "check" at bounding box center [697, 128] width 6 height 6
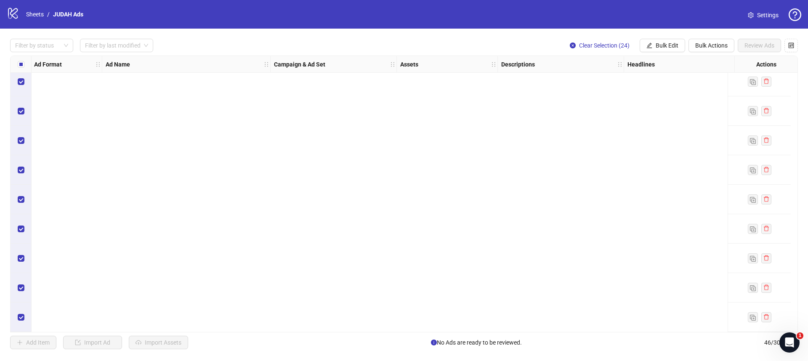
scroll to position [0, 1]
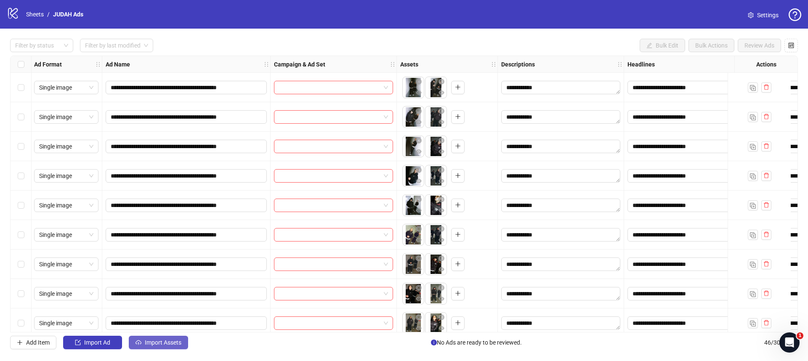
click at [156, 340] on span "Import Assets" at bounding box center [163, 342] width 37 height 7
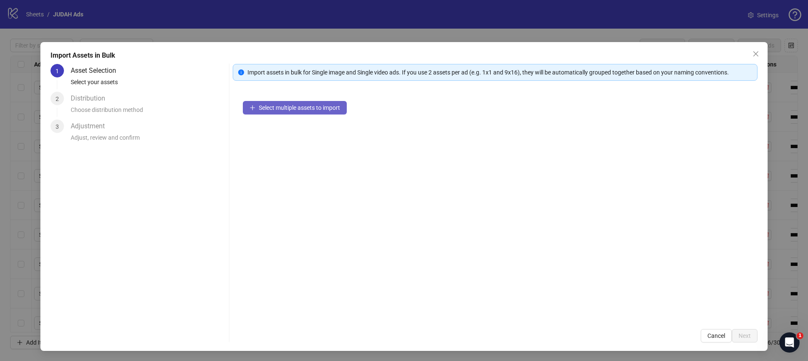
click at [286, 112] on button "Select multiple assets to import" at bounding box center [295, 107] width 104 height 13
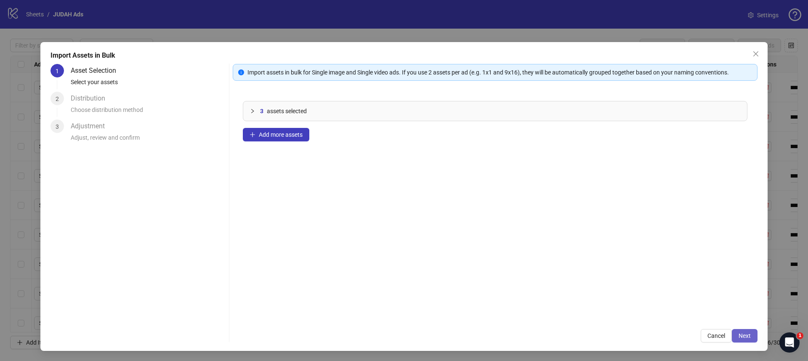
click at [746, 331] on button "Next" at bounding box center [745, 335] width 26 height 13
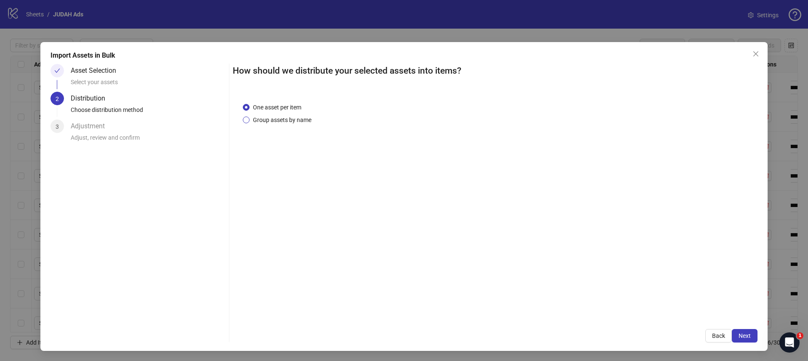
click at [294, 121] on span "Group assets by name" at bounding box center [281, 119] width 65 height 9
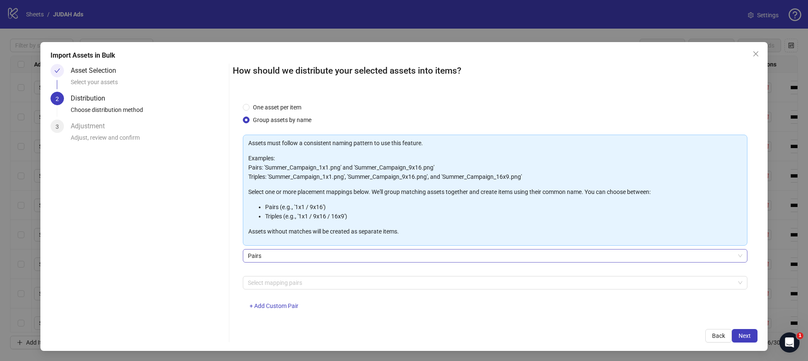
click at [294, 261] on span "Pairs" at bounding box center [495, 255] width 494 height 13
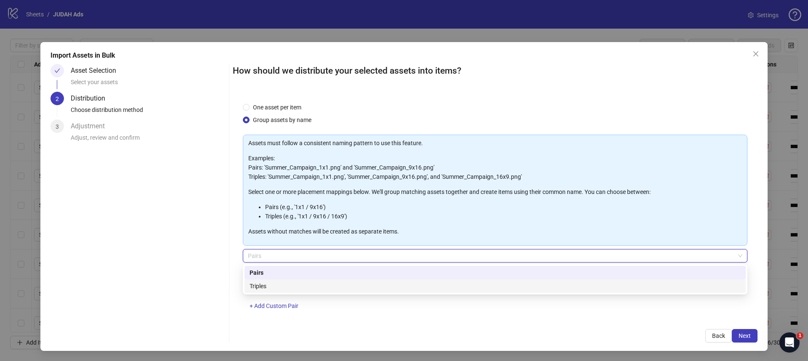
click at [368, 313] on div "Select mapping pairs + Add Custom Pair" at bounding box center [495, 298] width 504 height 44
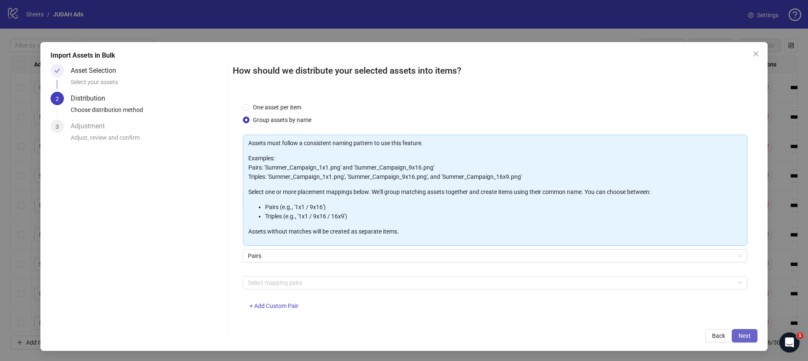
click at [752, 334] on button "Next" at bounding box center [745, 335] width 26 height 13
click at [506, 295] on div "Please select at least one mapping pair" at bounding box center [495, 293] width 504 height 9
click at [491, 286] on div at bounding box center [490, 283] width 492 height 12
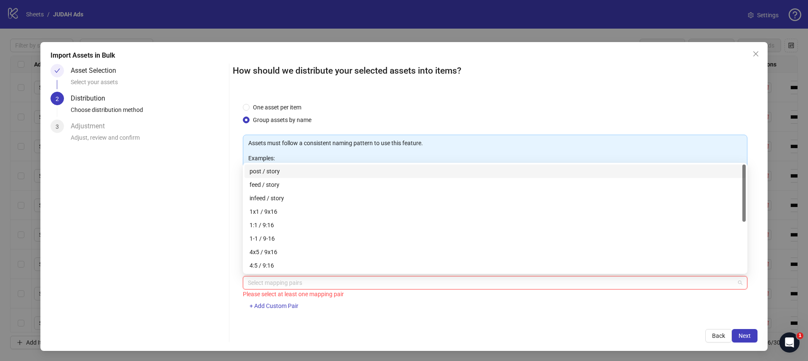
click at [453, 289] on div "Select mapping pairs" at bounding box center [495, 282] width 504 height 13
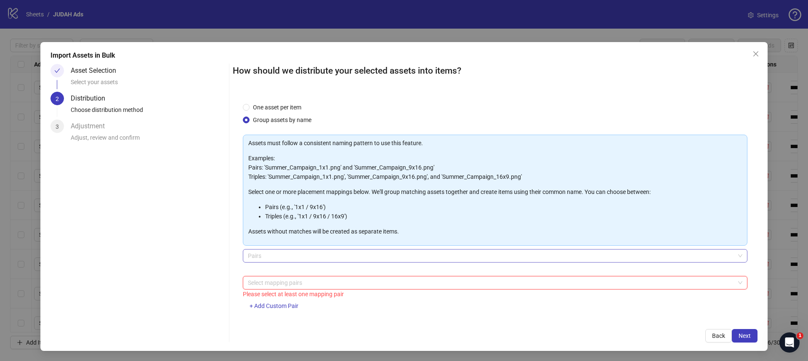
click at [443, 254] on span "Pairs" at bounding box center [495, 255] width 494 height 13
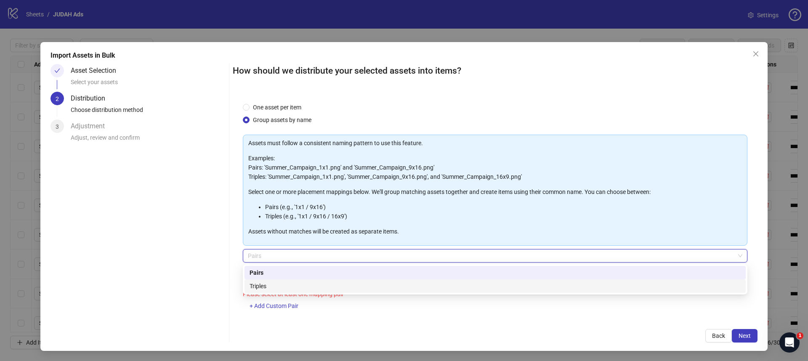
click at [435, 307] on div "Select mapping pairs Please select at least one mapping pair + Add Custom Pair" at bounding box center [495, 298] width 504 height 44
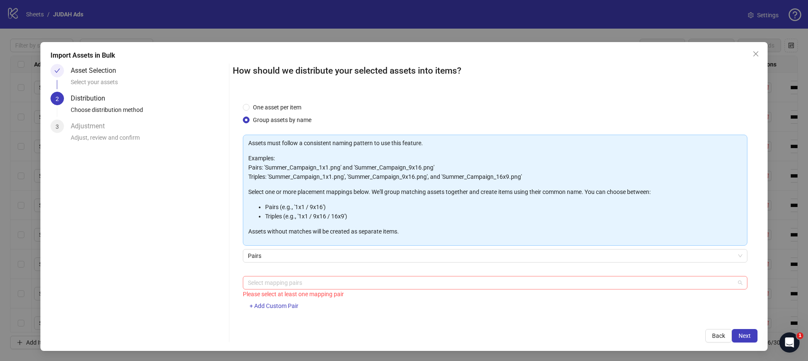
click at [430, 284] on div at bounding box center [490, 283] width 492 height 12
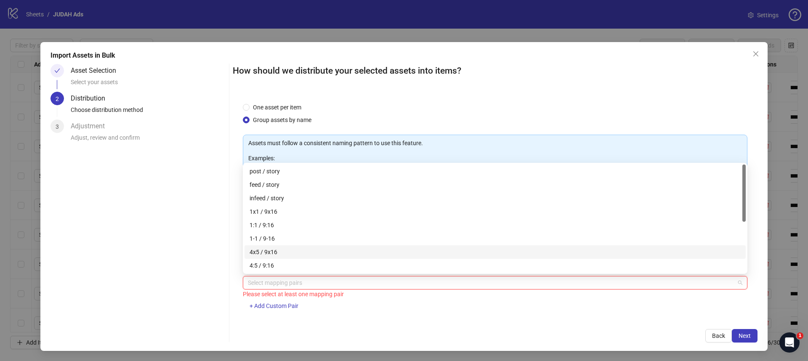
click at [413, 257] on div "4x5 / 9x16" at bounding box center [494, 251] width 501 height 13
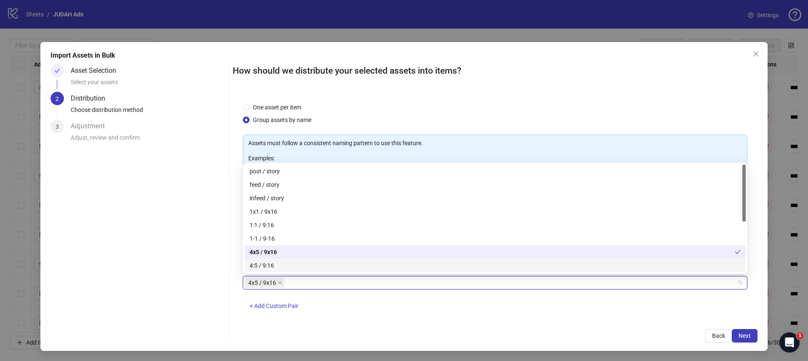
click at [468, 316] on div "4x5 / 9x16 + Add Custom Pair" at bounding box center [495, 298] width 504 height 44
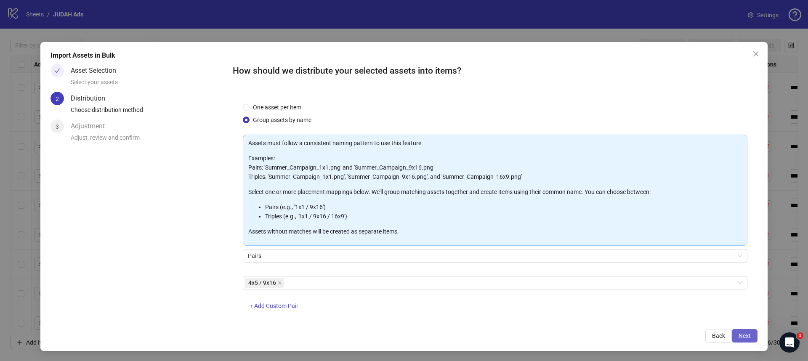
click at [743, 335] on span "Next" at bounding box center [744, 335] width 12 height 7
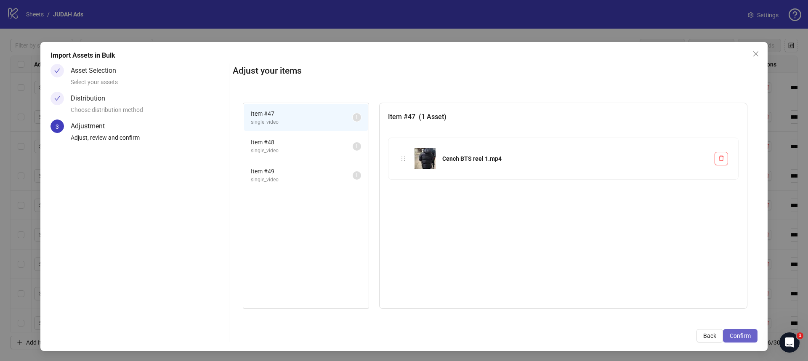
click at [743, 335] on span "Confirm" at bounding box center [739, 335] width 21 height 7
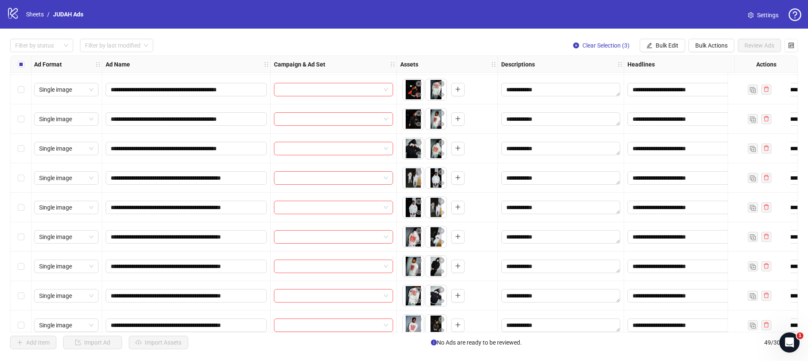
scroll to position [822, 1]
drag, startPoint x: 252, startPoint y: 147, endPoint x: 126, endPoint y: 150, distance: 126.2
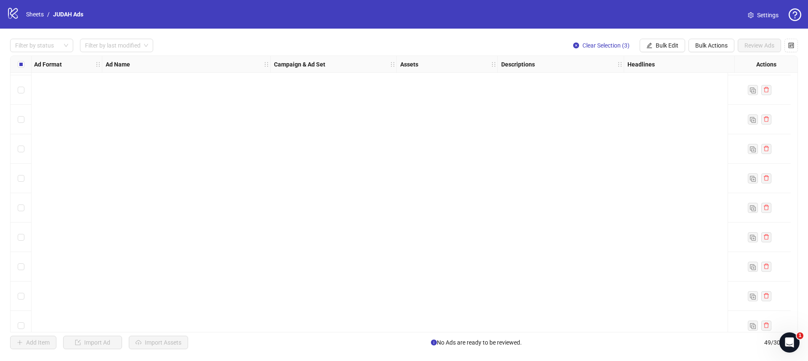
scroll to position [1187, 1]
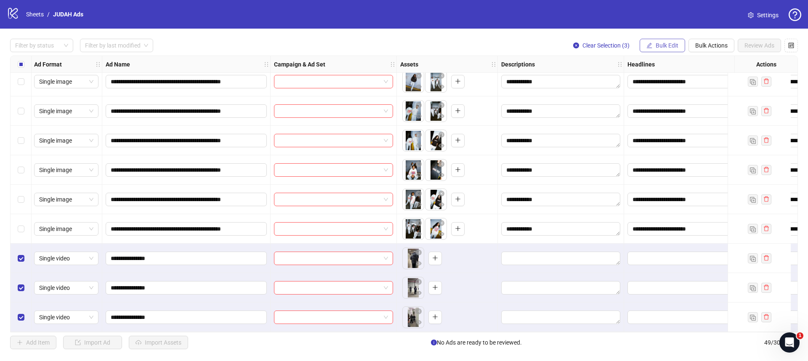
click at [663, 47] on span "Bulk Edit" at bounding box center [666, 45] width 23 height 7
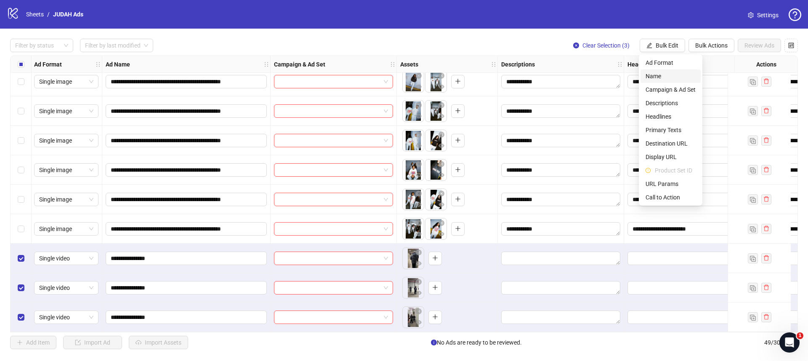
click at [672, 77] on span "Name" at bounding box center [670, 76] width 50 height 9
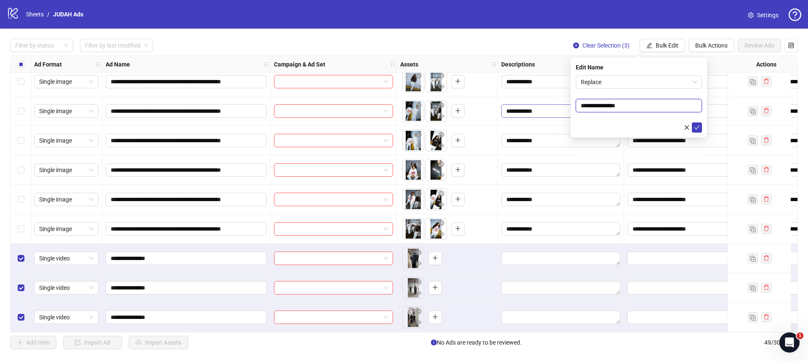
drag, startPoint x: 629, startPoint y: 104, endPoint x: 546, endPoint y: 102, distance: 82.5
click at [546, 102] on body "**********" at bounding box center [404, 180] width 808 height 361
paste input "**********"
click at [679, 105] on input "**********" at bounding box center [638, 105] width 126 height 13
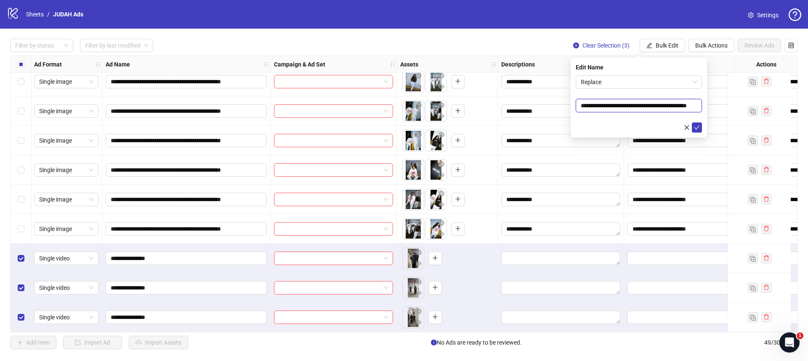
click at [679, 105] on input "**********" at bounding box center [638, 105] width 126 height 13
type input "**********"
click at [696, 126] on icon "check" at bounding box center [697, 128] width 6 height 6
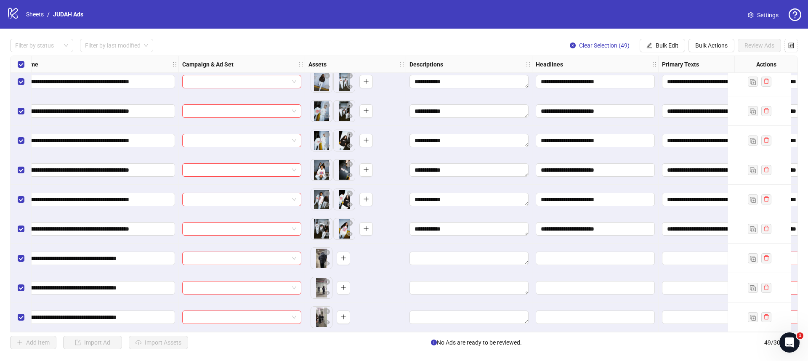
scroll to position [1187, 105]
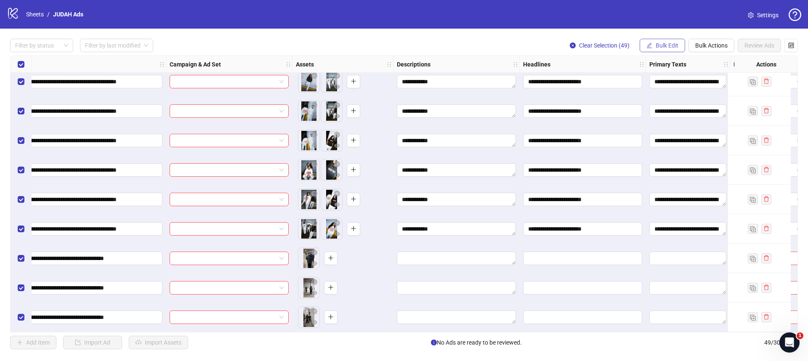
click at [660, 45] on span "Bulk Edit" at bounding box center [666, 45] width 23 height 7
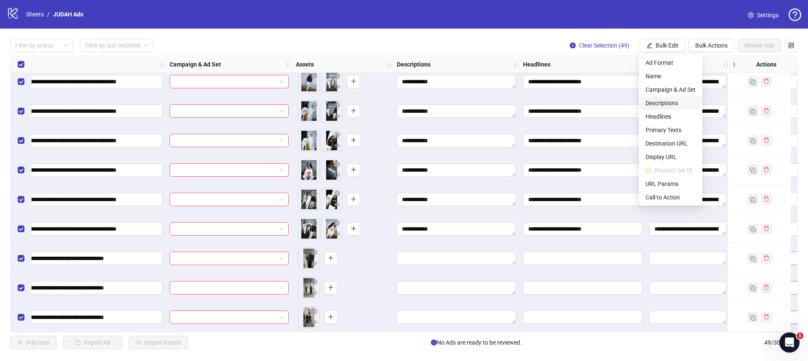
click at [668, 106] on span "Descriptions" at bounding box center [670, 102] width 50 height 9
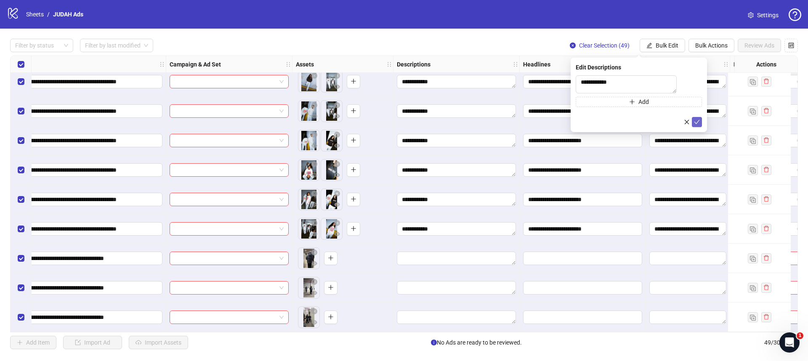
click at [696, 124] on icon "check" at bounding box center [696, 122] width 5 height 4
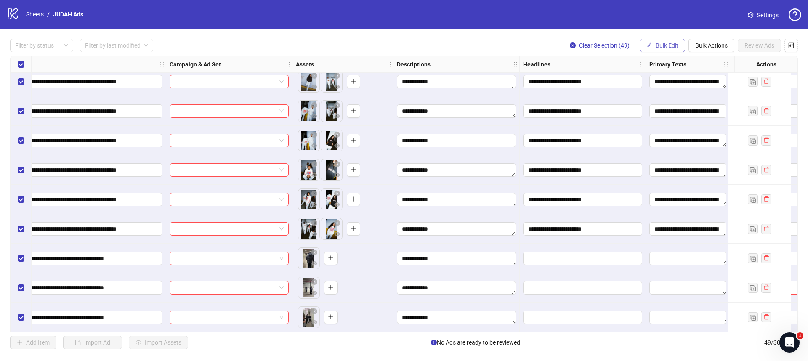
click at [669, 47] on span "Bulk Edit" at bounding box center [666, 45] width 23 height 7
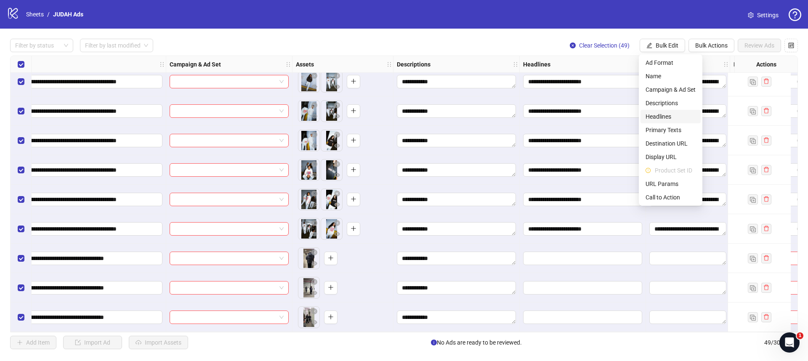
click at [661, 114] on span "Headlines" at bounding box center [670, 116] width 50 height 9
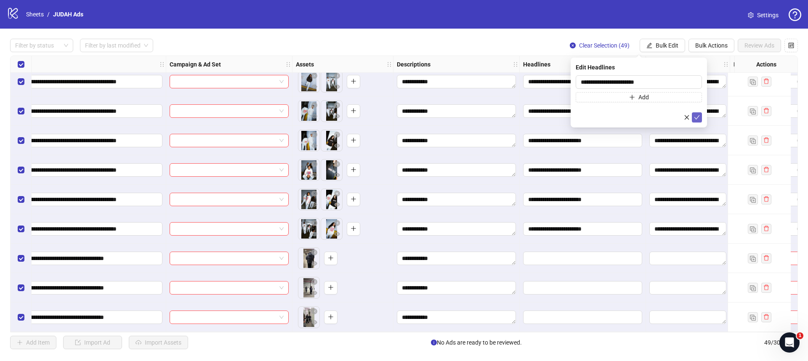
click at [696, 116] on icon "check" at bounding box center [697, 117] width 6 height 6
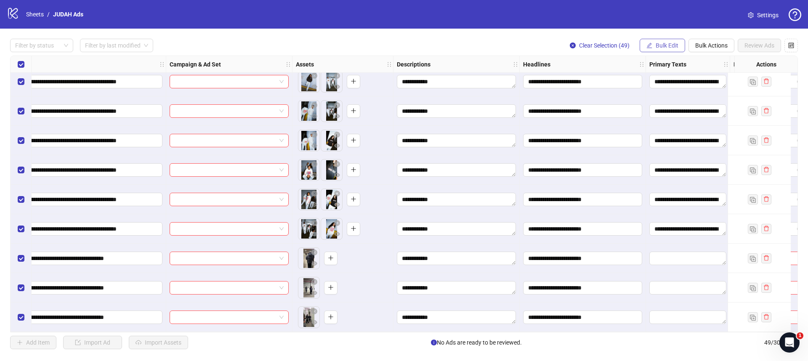
click at [657, 48] on span "Bulk Edit" at bounding box center [666, 45] width 23 height 7
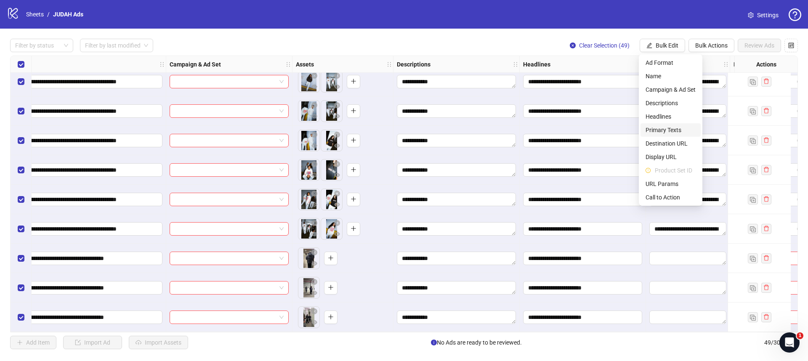
click at [665, 127] on span "Primary Texts" at bounding box center [670, 129] width 50 height 9
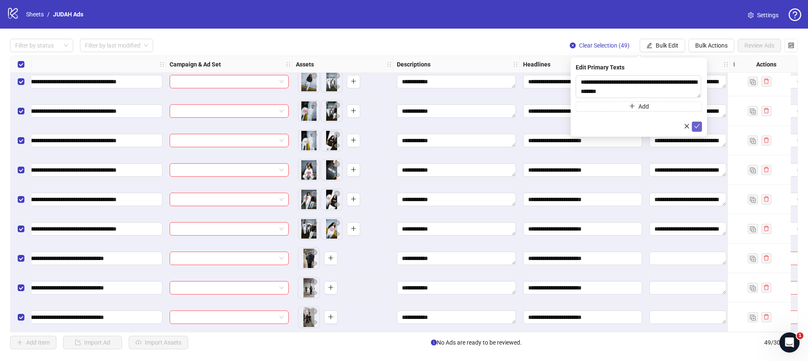
click at [697, 126] on icon "check" at bounding box center [697, 126] width 6 height 6
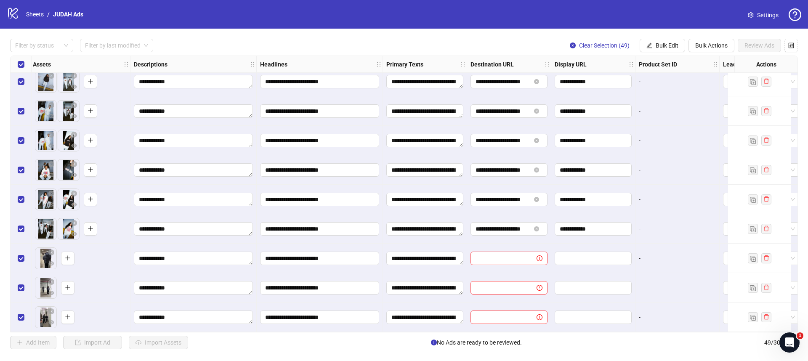
scroll to position [1187, 372]
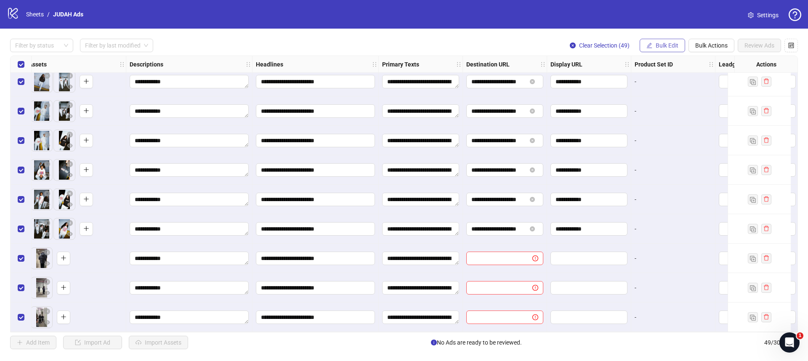
click at [658, 44] on span "Bulk Edit" at bounding box center [666, 45] width 23 height 7
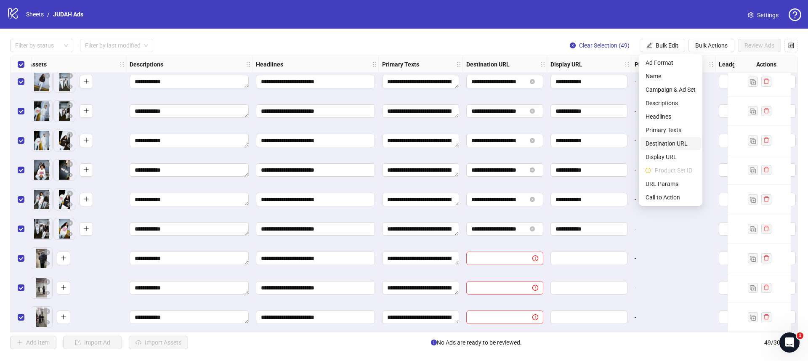
click at [660, 142] on span "Destination URL" at bounding box center [670, 143] width 50 height 9
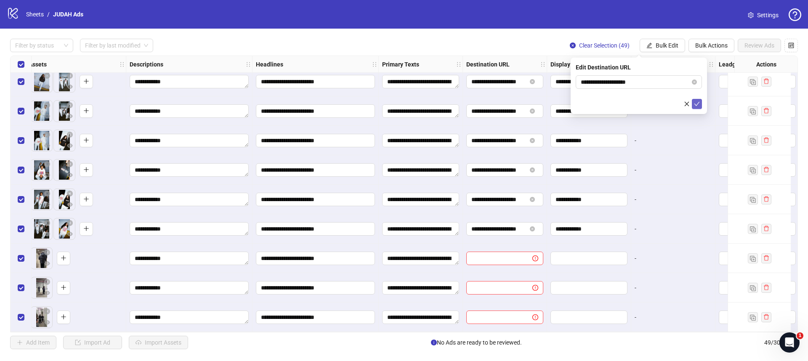
click at [695, 104] on icon "check" at bounding box center [696, 104] width 5 height 4
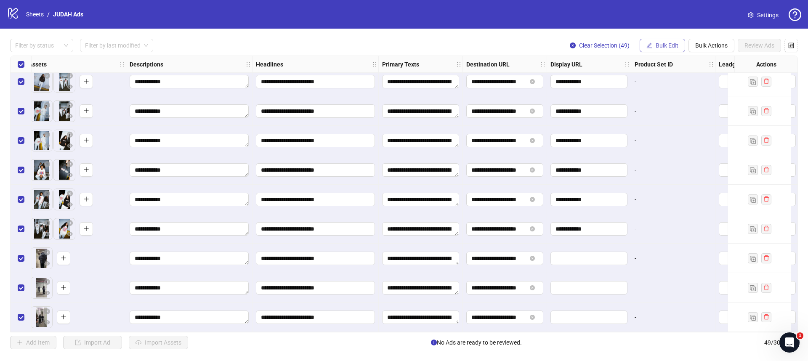
click at [668, 51] on button "Bulk Edit" at bounding box center [661, 45] width 45 height 13
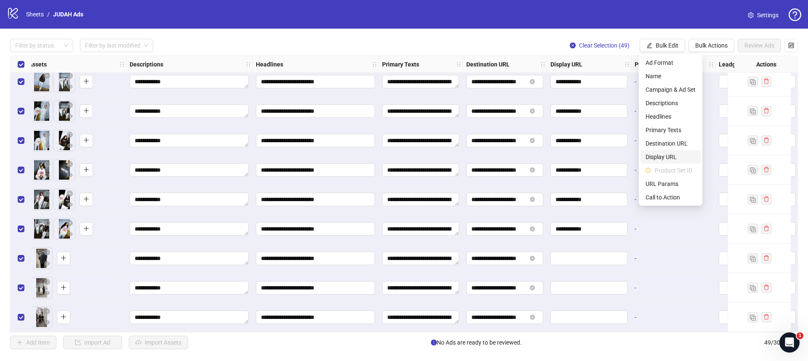
click at [678, 154] on span "Display URL" at bounding box center [670, 156] width 50 height 9
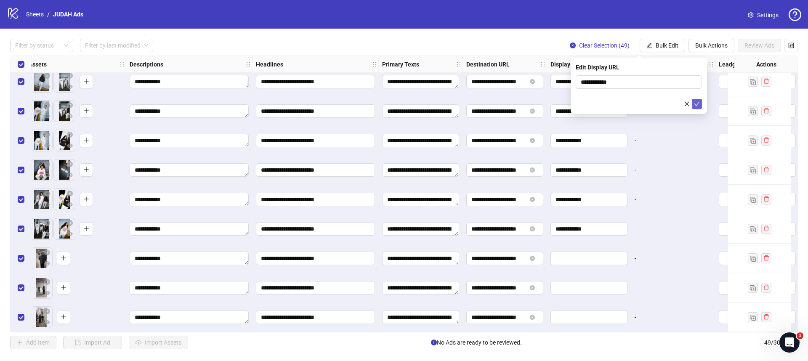
click at [696, 100] on button "submit" at bounding box center [697, 104] width 10 height 10
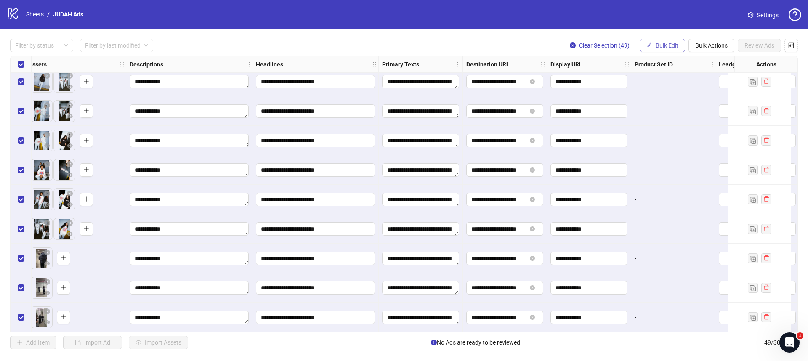
click at [663, 46] on span "Bulk Edit" at bounding box center [666, 45] width 23 height 7
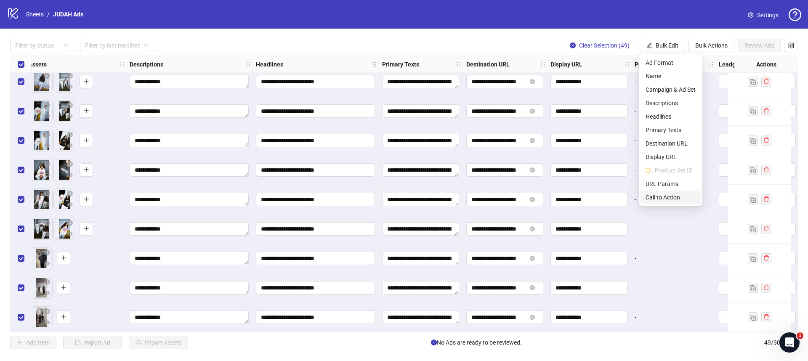
click at [667, 195] on span "Call to Action" at bounding box center [670, 197] width 50 height 9
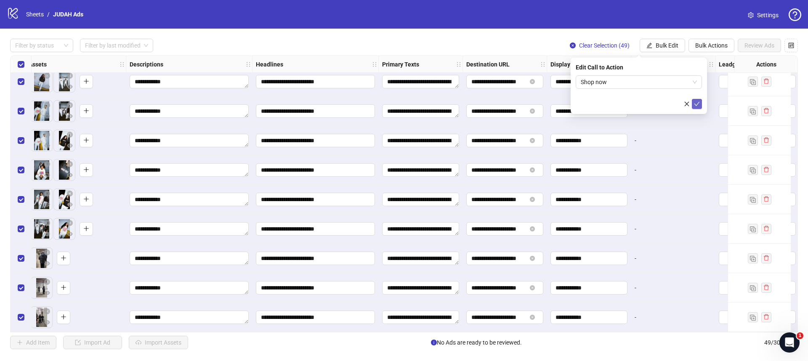
click at [695, 101] on icon "check" at bounding box center [697, 104] width 6 height 6
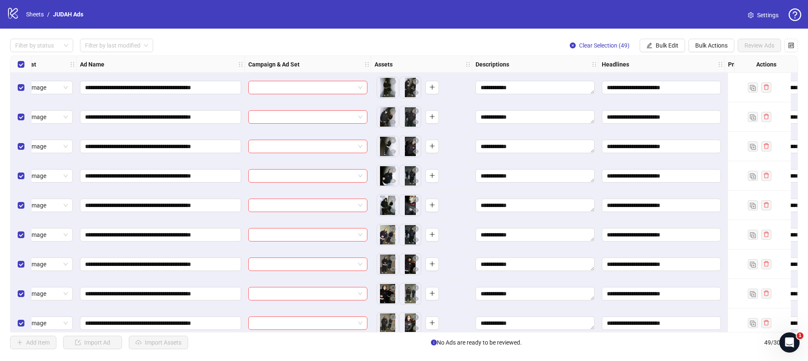
scroll to position [0, 0]
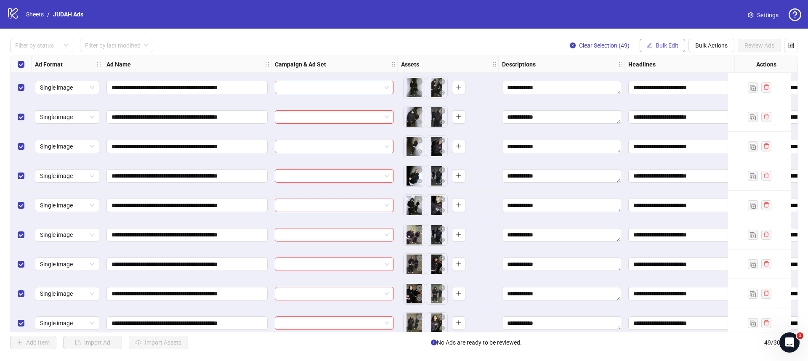
click at [673, 44] on span "Bulk Edit" at bounding box center [666, 45] width 23 height 7
click at [657, 48] on span "Bulk Edit" at bounding box center [666, 45] width 23 height 7
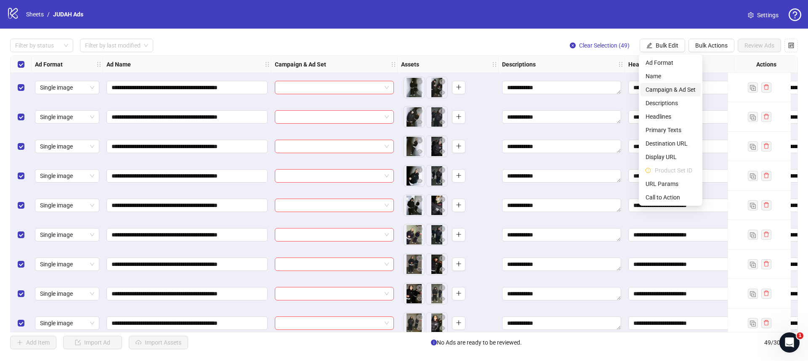
click at [663, 85] on span "Campaign & Ad Set" at bounding box center [670, 89] width 50 height 9
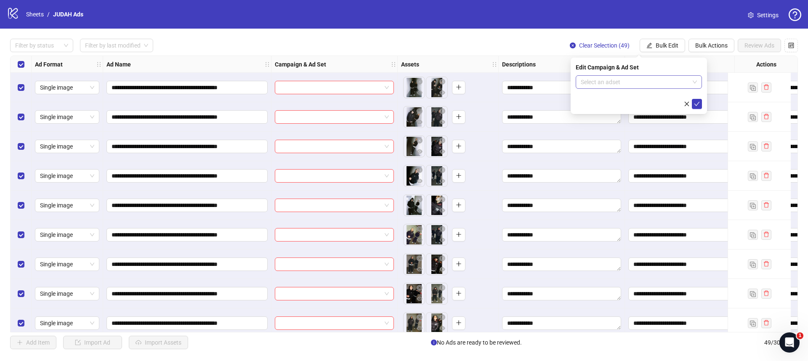
click at [648, 80] on input "search" at bounding box center [634, 82] width 109 height 13
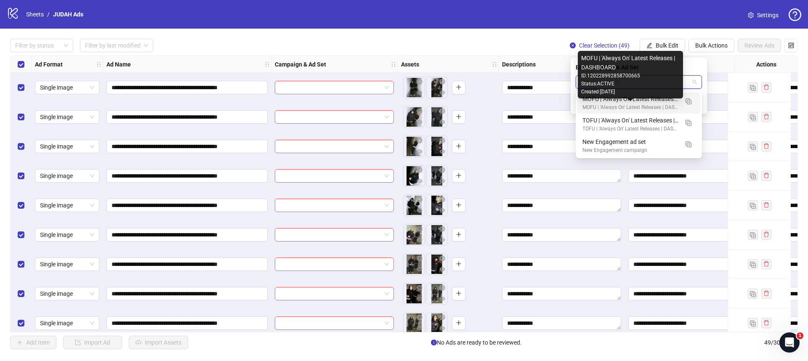
click at [639, 105] on div "MOFU | 'Always On' Latest Releases | DASHBOARD" at bounding box center [630, 107] width 96 height 8
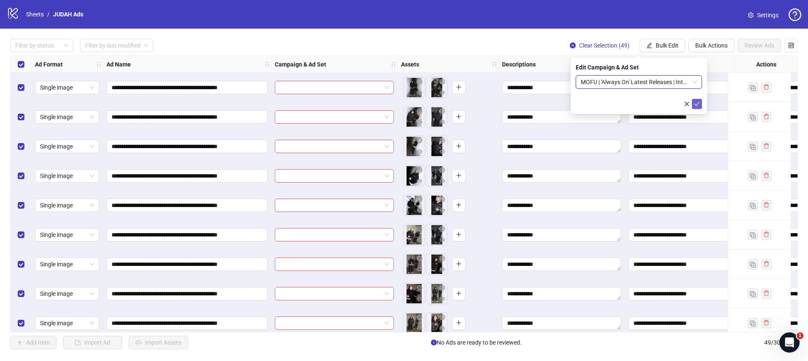
click at [699, 103] on icon "check" at bounding box center [697, 104] width 6 height 6
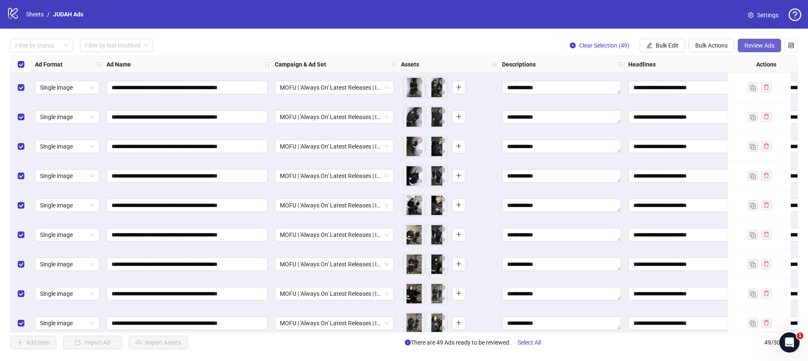
click at [769, 44] on span "Review Ads" at bounding box center [759, 45] width 30 height 7
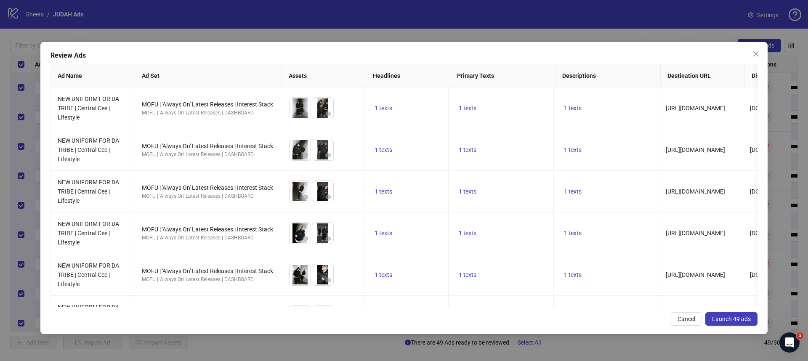
click at [724, 317] on span "Launch 49 ads" at bounding box center [731, 318] width 39 height 7
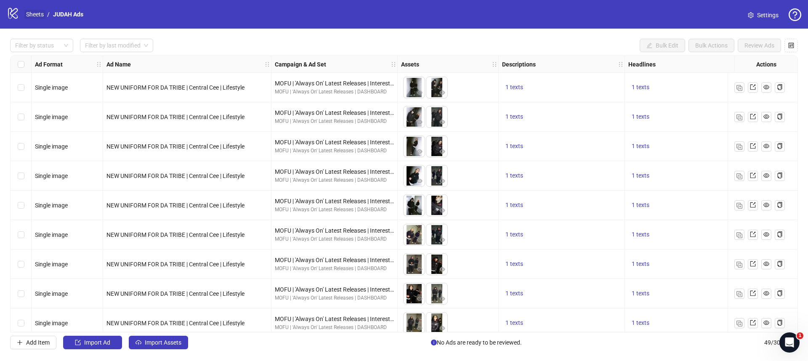
click at [41, 15] on link "Sheets" at bounding box center [34, 14] width 21 height 9
